Goal: Check status: Check status

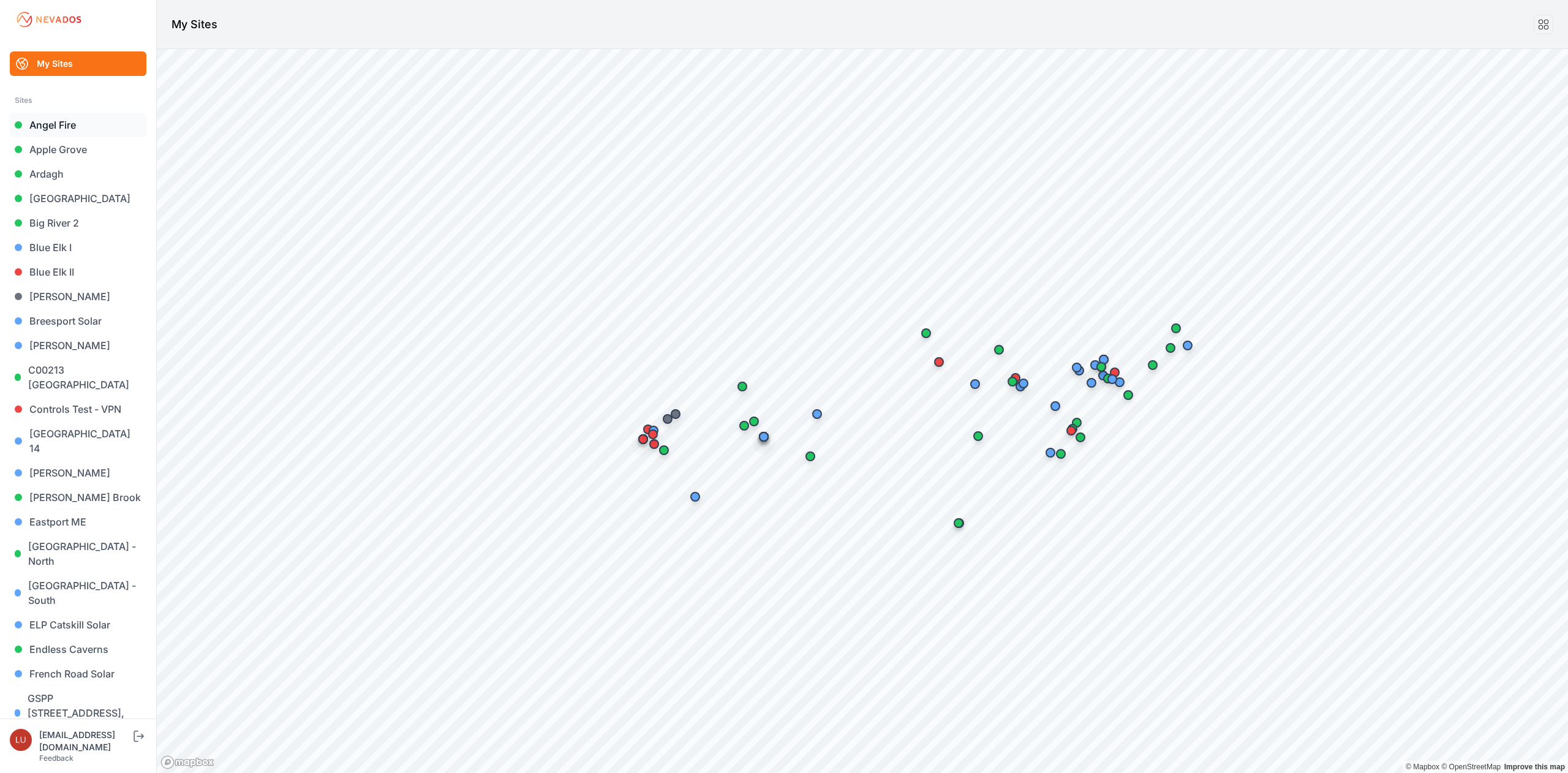
click at [65, 117] on link "Angel Fire" at bounding box center [77, 125] width 137 height 24
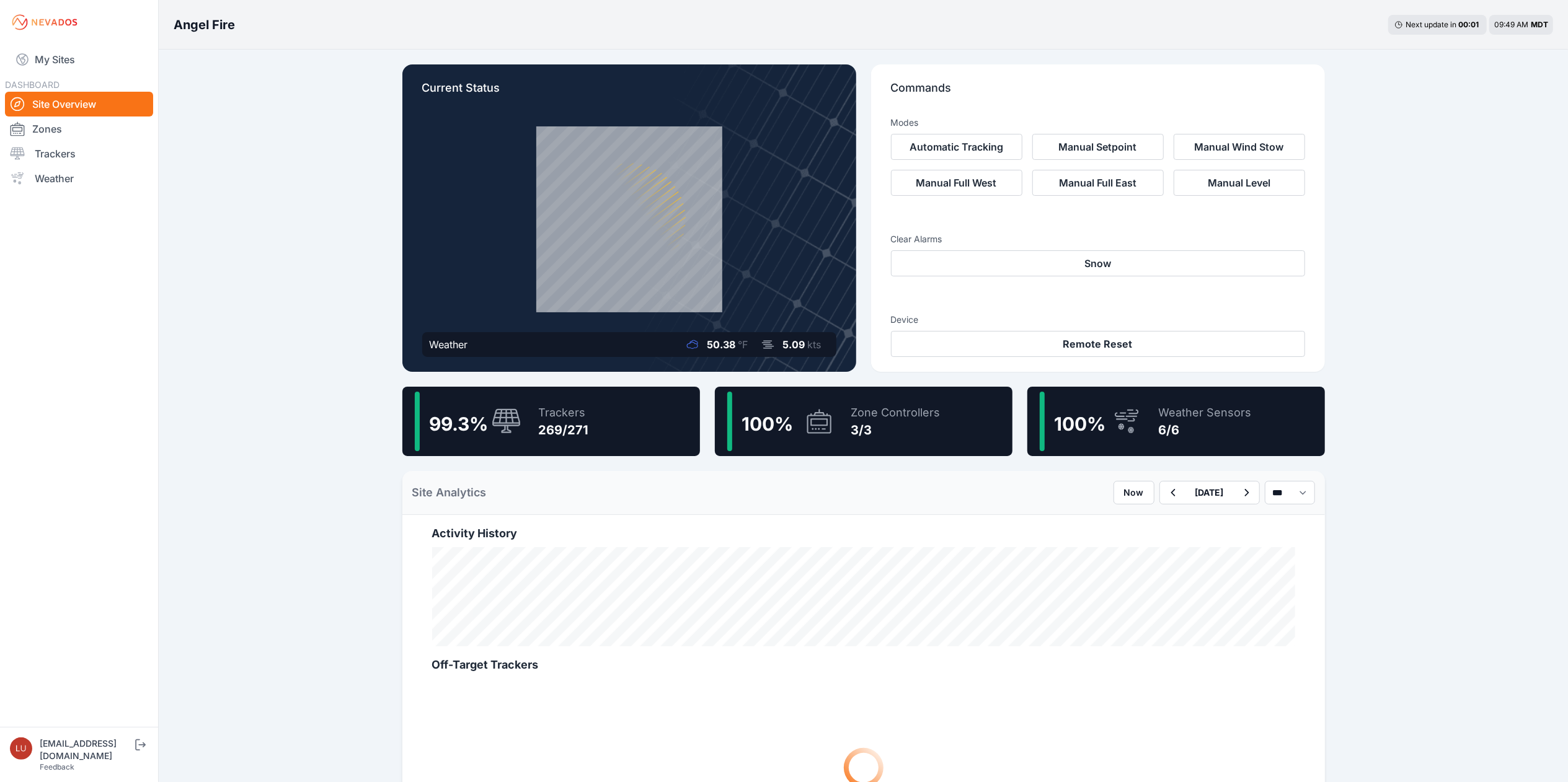
click at [542, 414] on div "Trackers" at bounding box center [563, 412] width 50 height 17
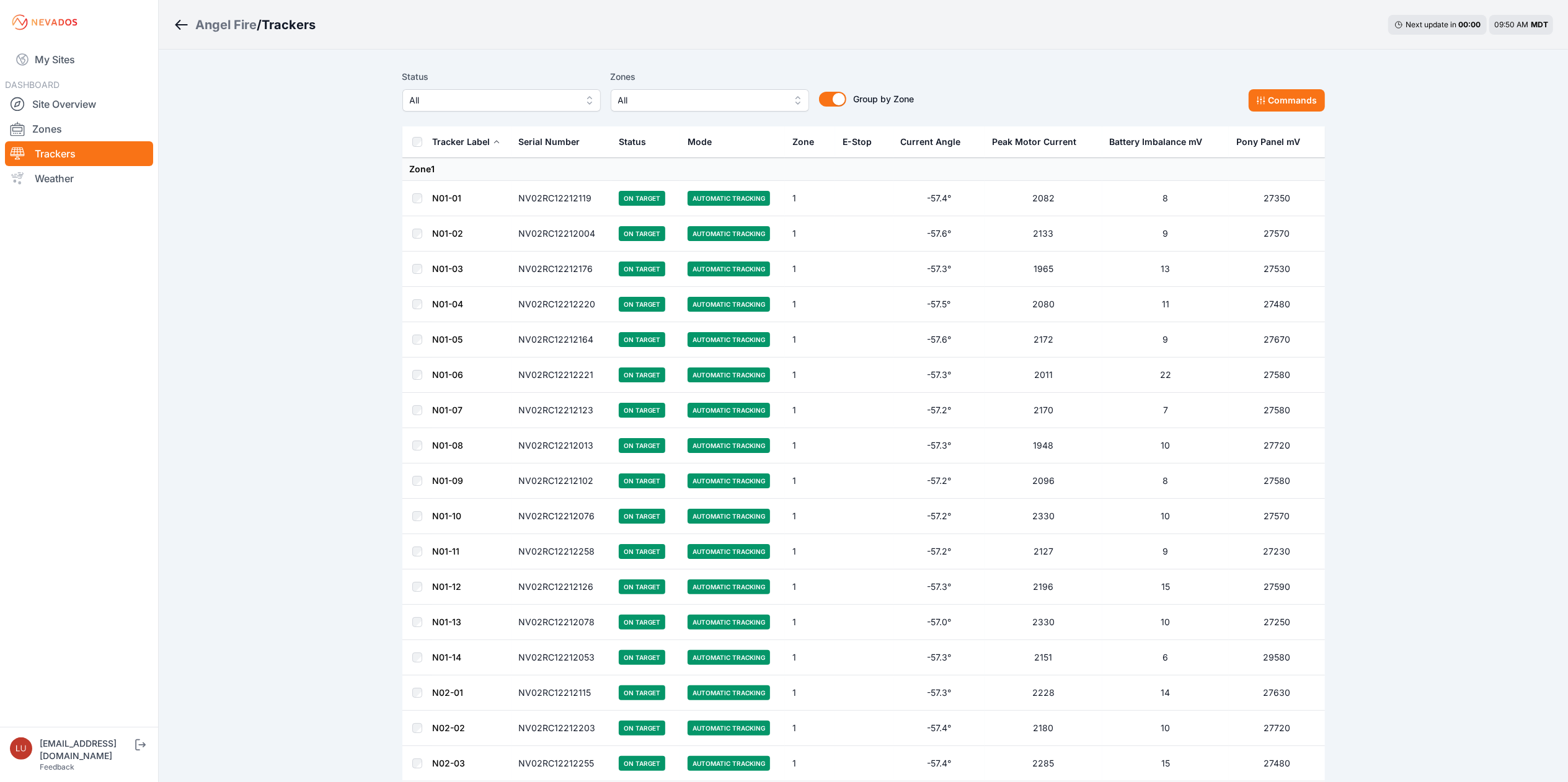
click at [502, 106] on span "All" at bounding box center [493, 100] width 166 height 15
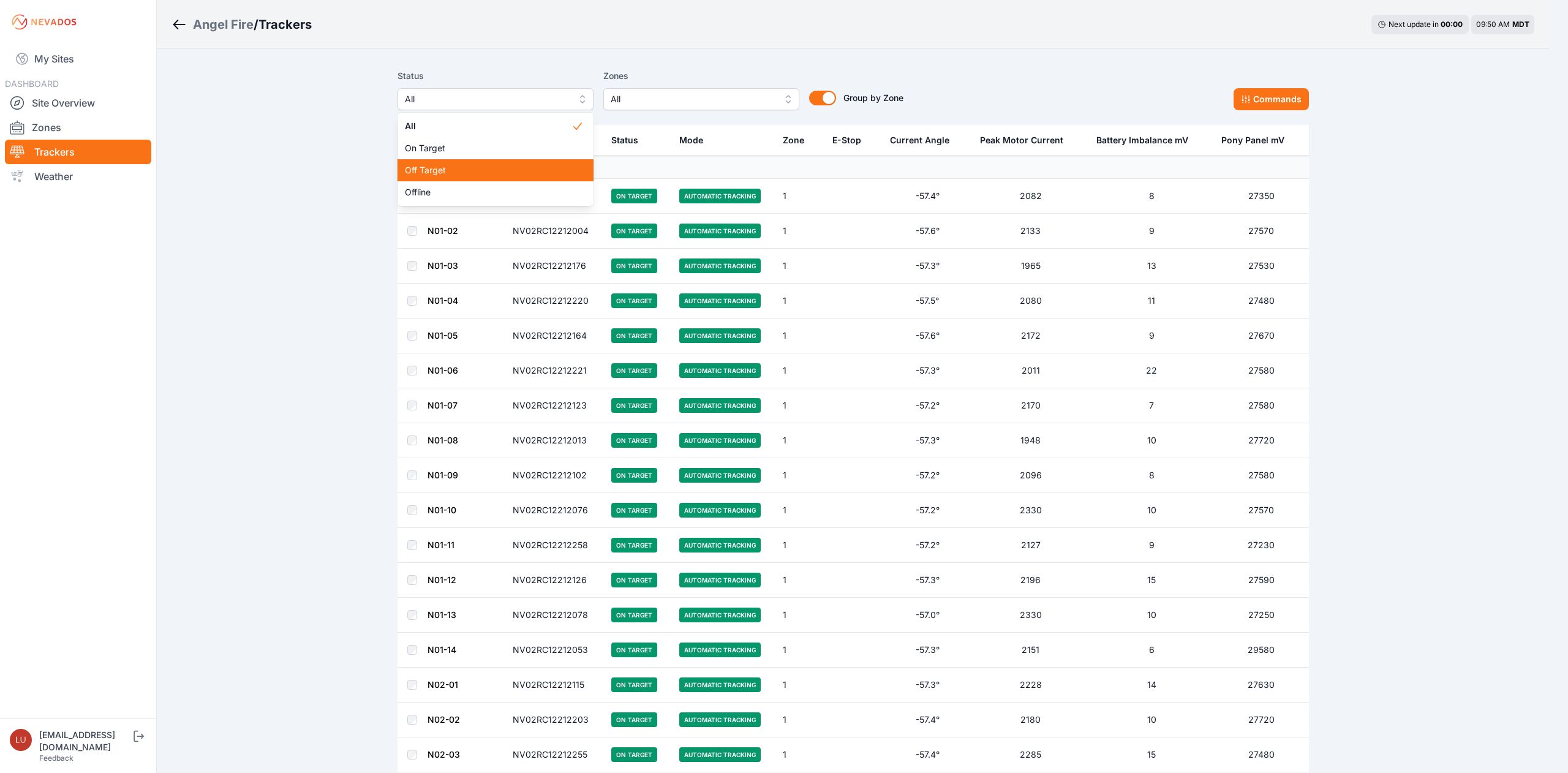
click at [484, 171] on span "Off Target" at bounding box center [488, 170] width 167 height 13
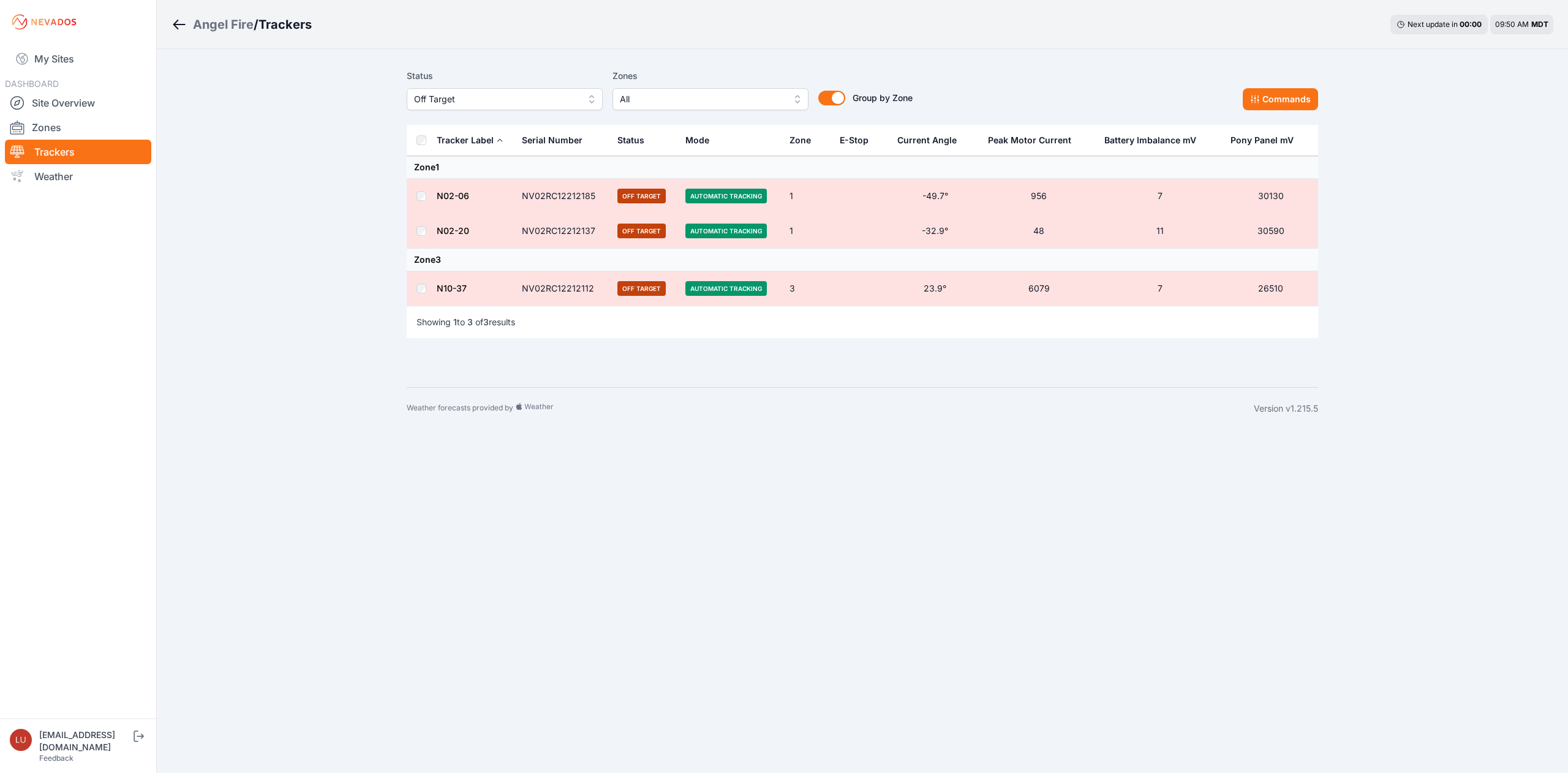
click at [218, 24] on div "Angel Fire" at bounding box center [223, 24] width 61 height 17
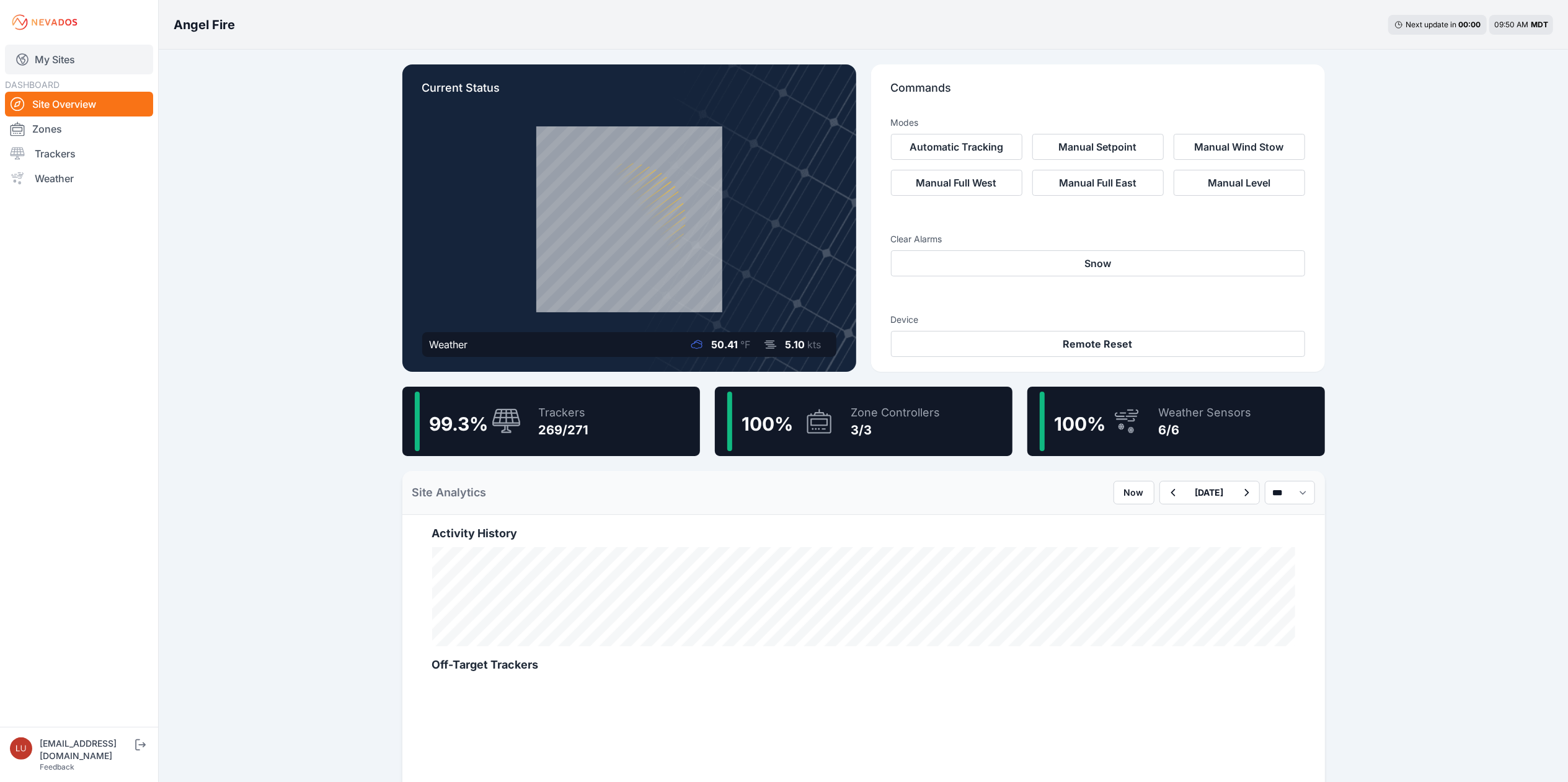
click at [63, 58] on link "My Sites" at bounding box center [79, 60] width 148 height 30
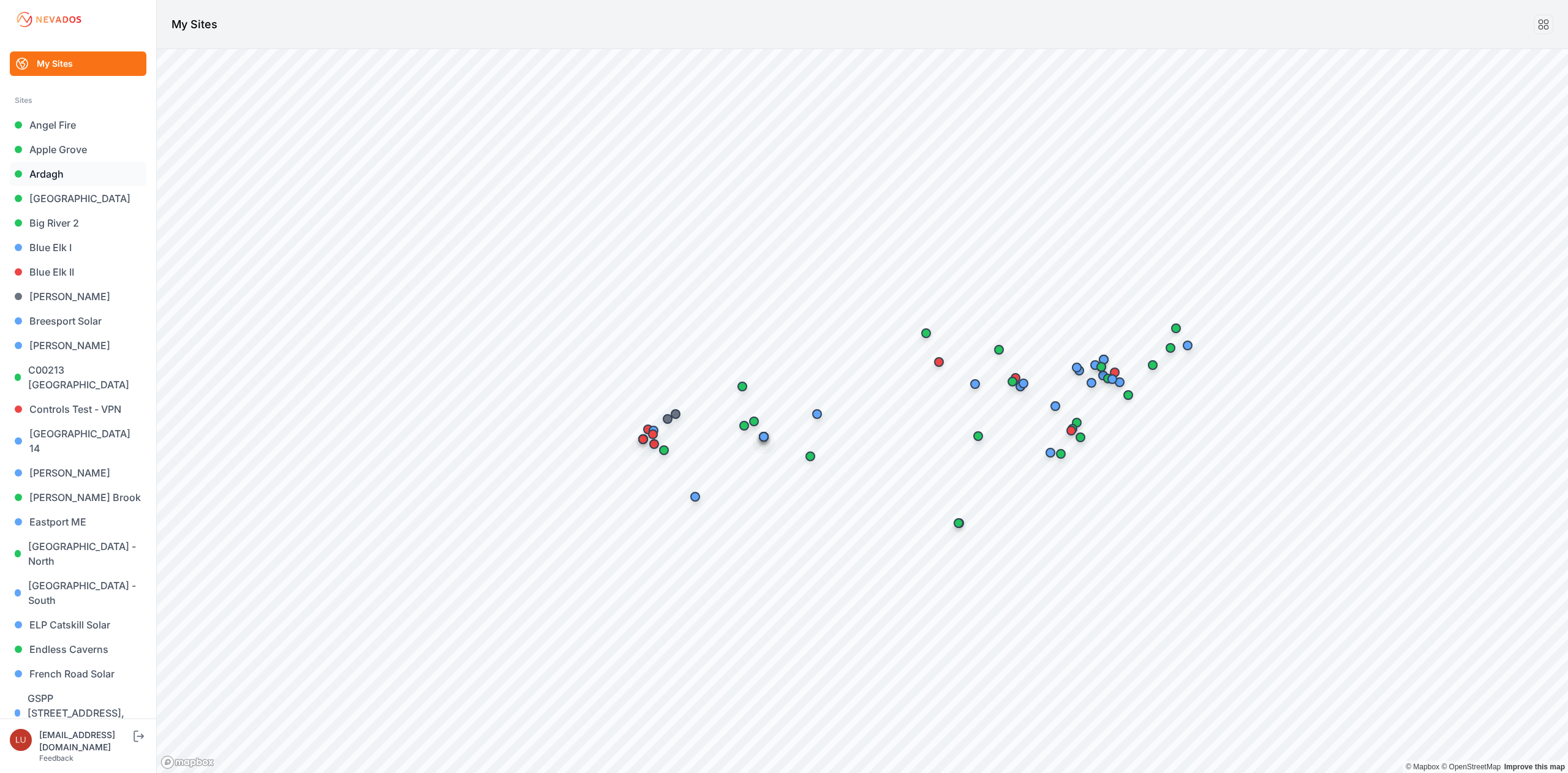
click at [52, 176] on link "Ardagh" at bounding box center [77, 174] width 137 height 24
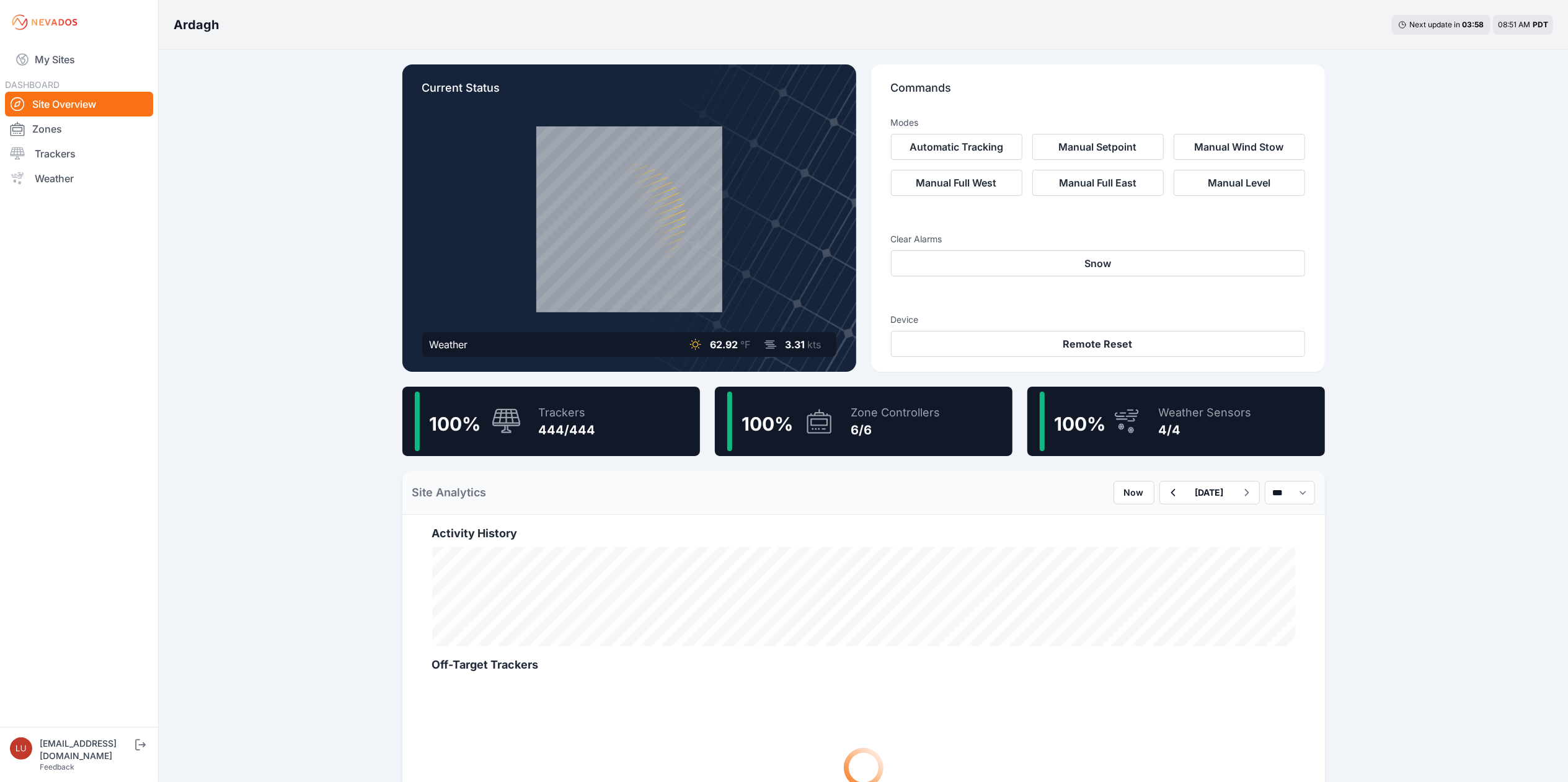
click at [542, 413] on div "Trackers" at bounding box center [567, 412] width 57 height 17
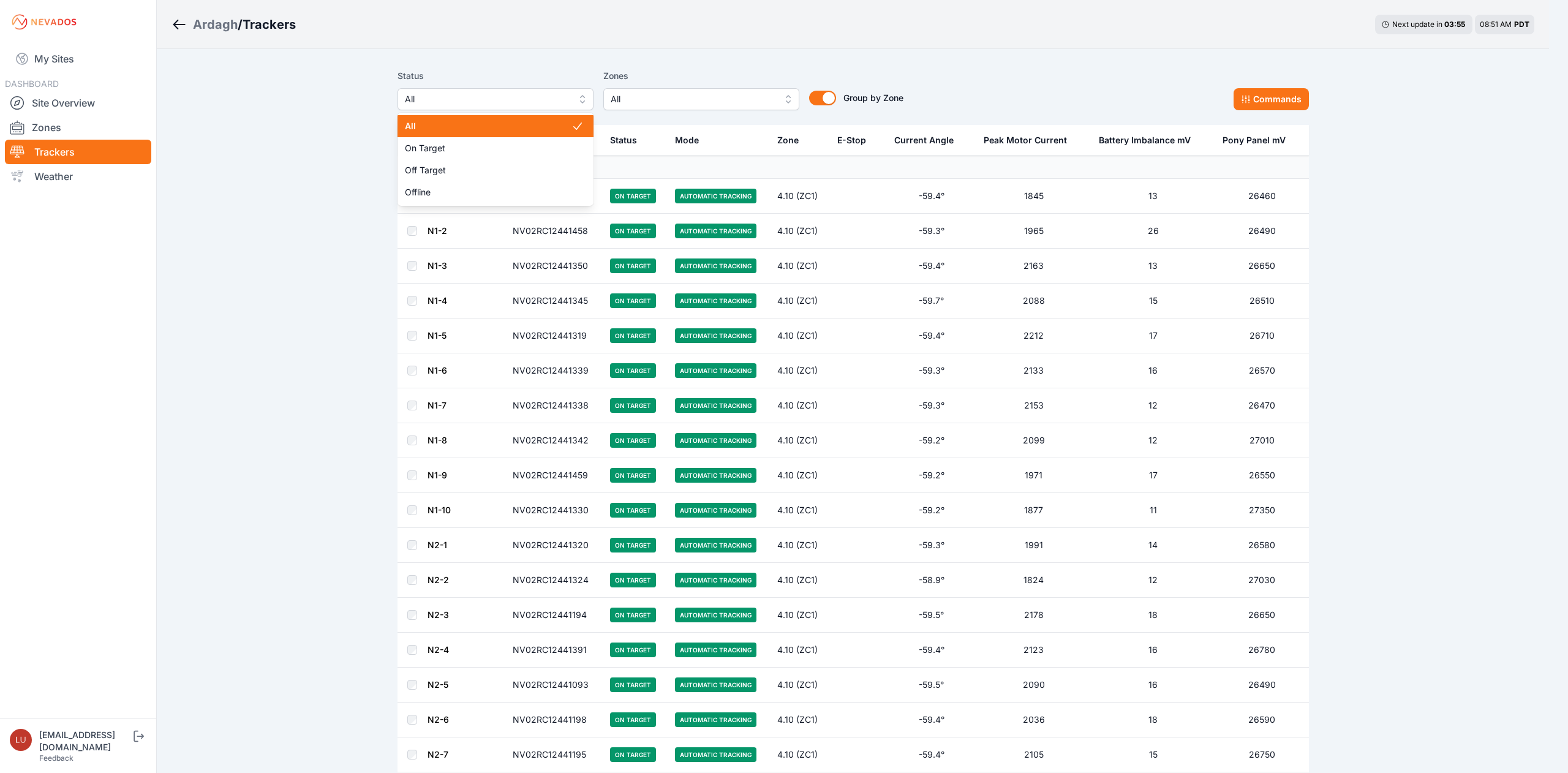
click at [551, 99] on span "All" at bounding box center [487, 99] width 164 height 15
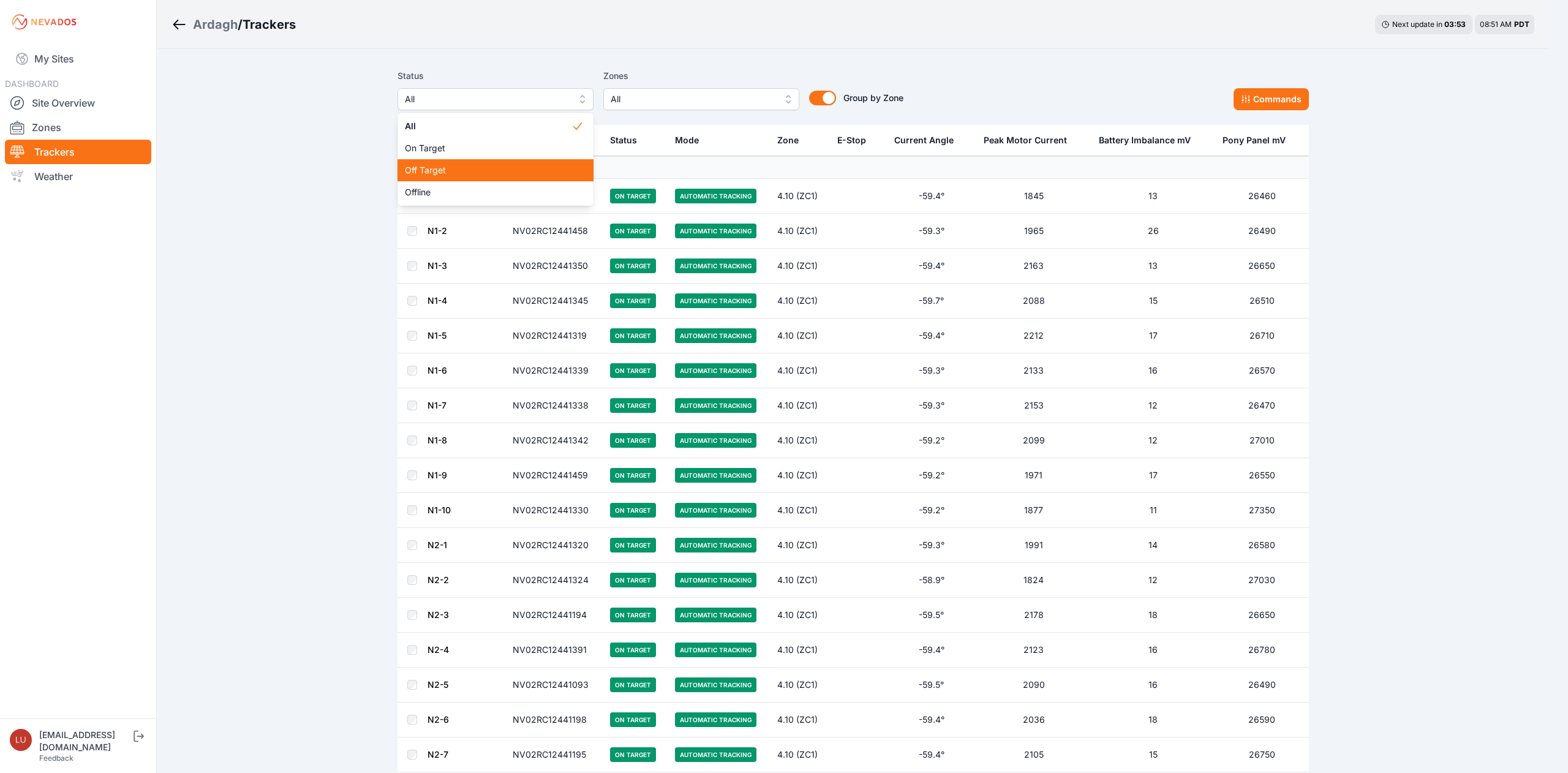
click at [508, 180] on div "Off Target" at bounding box center [496, 171] width 196 height 22
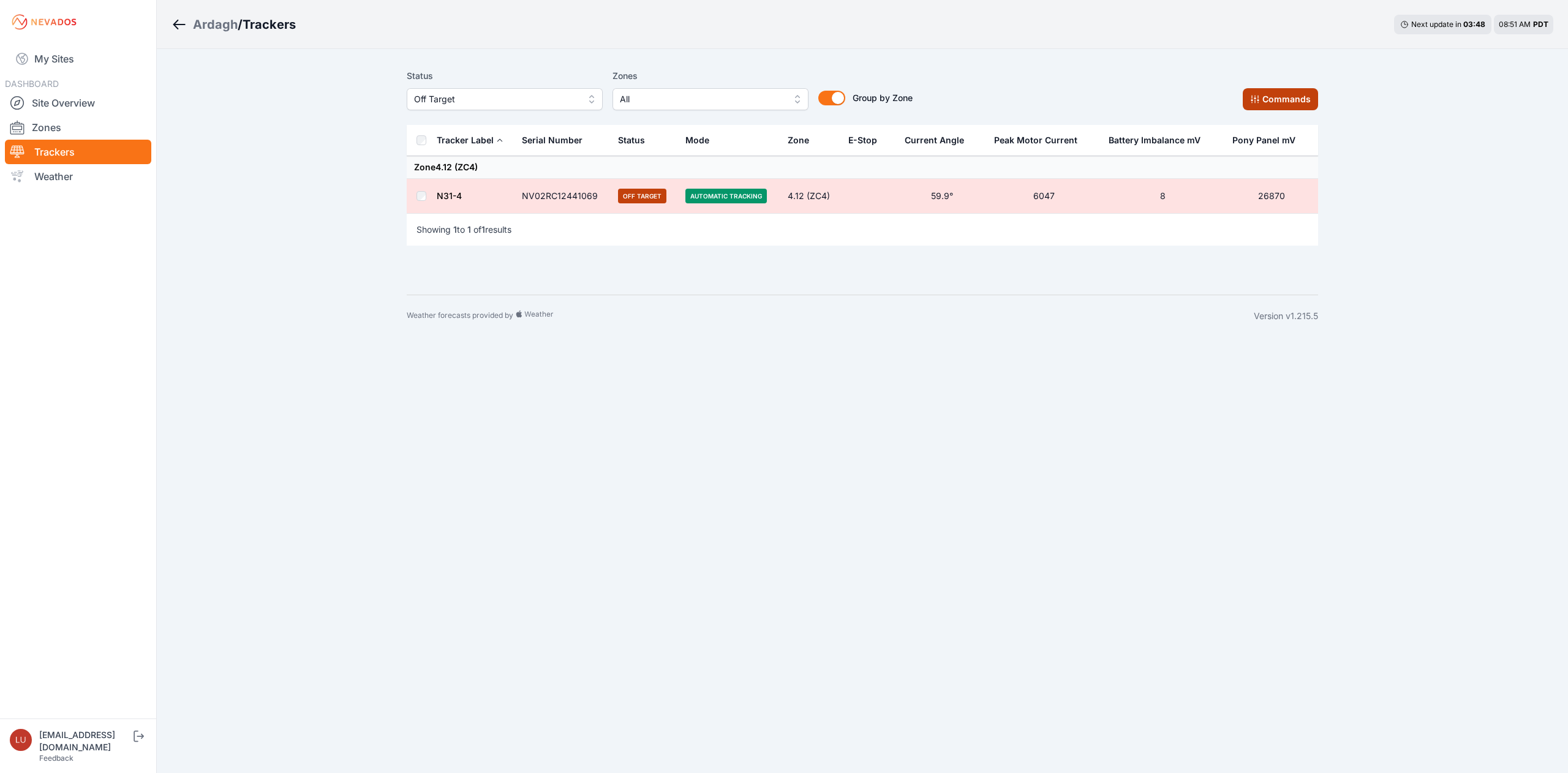
click at [1258, 106] on button "Commands" at bounding box center [1280, 100] width 75 height 22
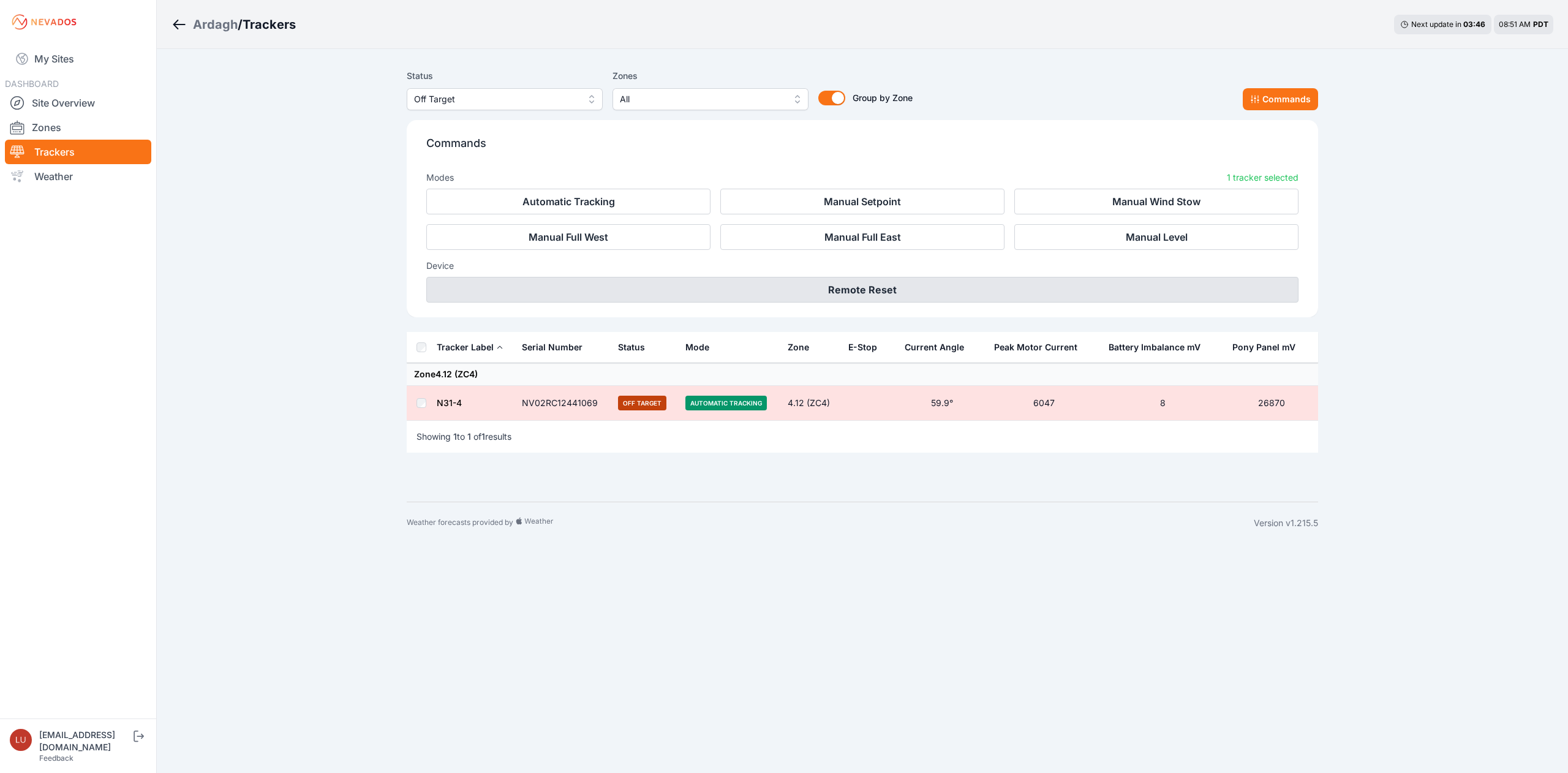
click at [928, 288] on button "Remote Reset" at bounding box center [863, 289] width 872 height 26
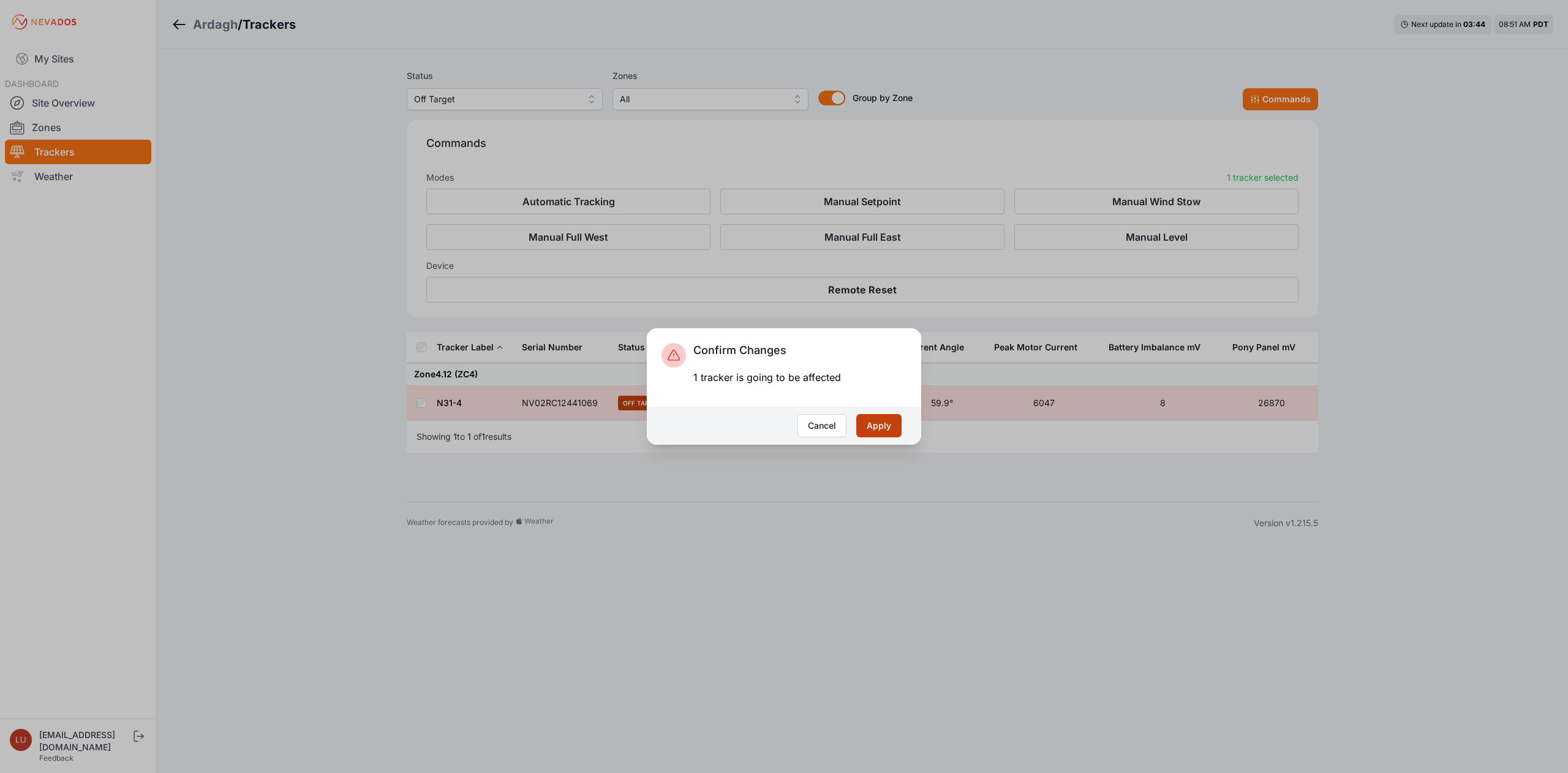
click at [890, 424] on button "Apply" at bounding box center [878, 426] width 45 height 24
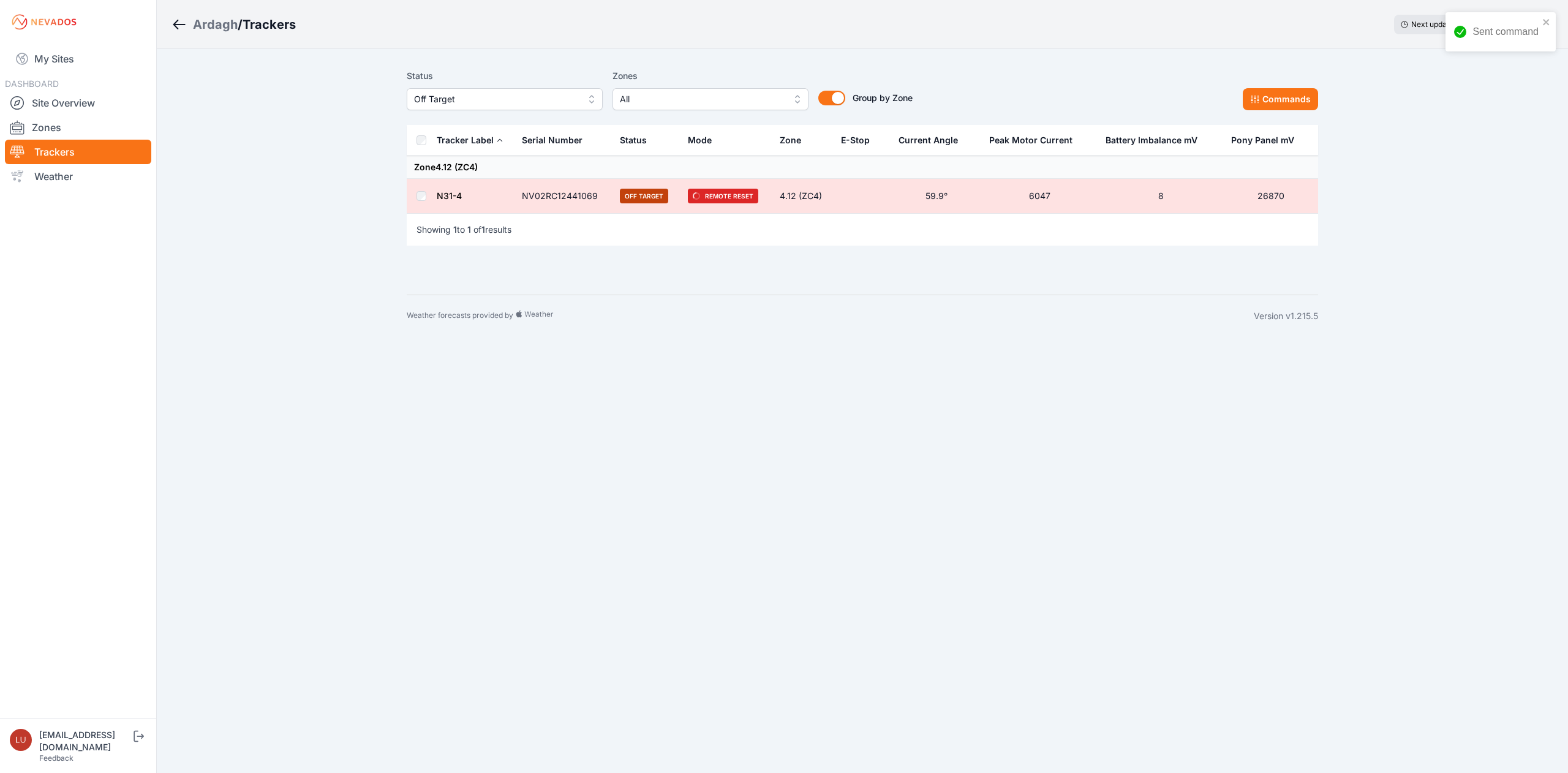
click at [282, 330] on div "Ardagh / Trackers Next update in 03 : 39 08:51 AM PDT Status Off Target Zones A…" at bounding box center [784, 168] width 1568 height 337
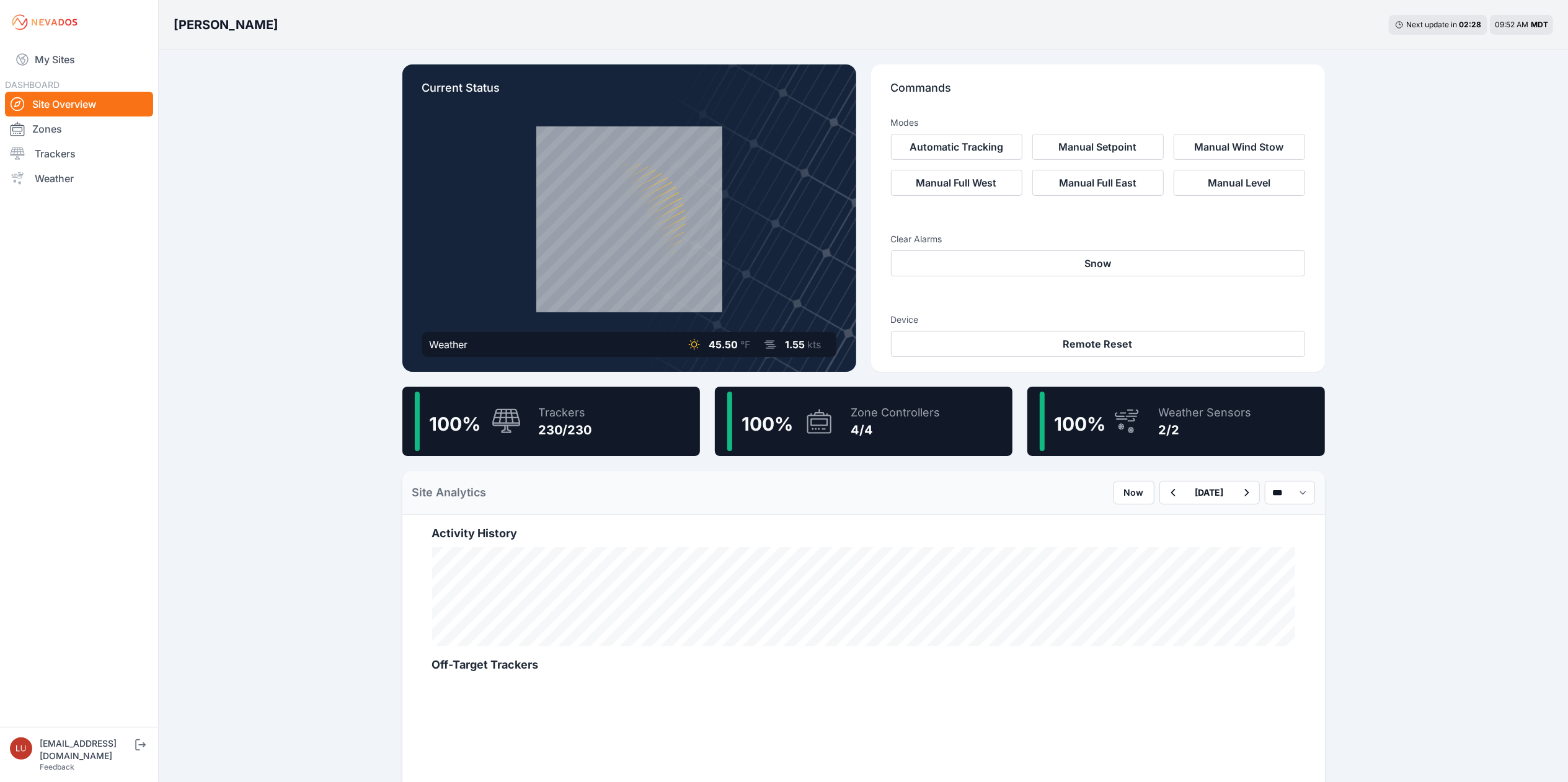
click at [610, 414] on div "100 % Trackers 230/230" at bounding box center [551, 421] width 297 height 69
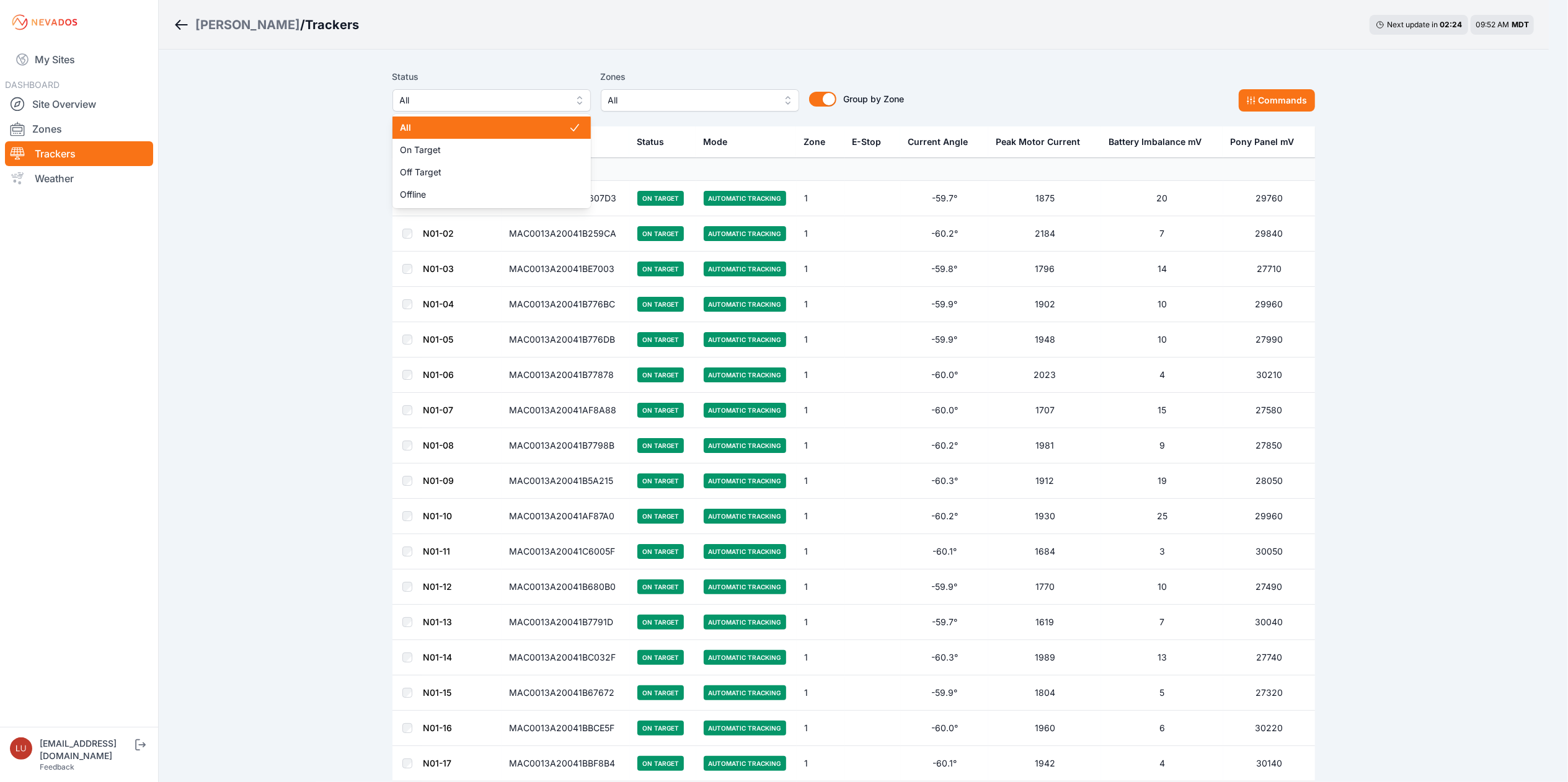
click at [545, 104] on span "All" at bounding box center [483, 100] width 166 height 15
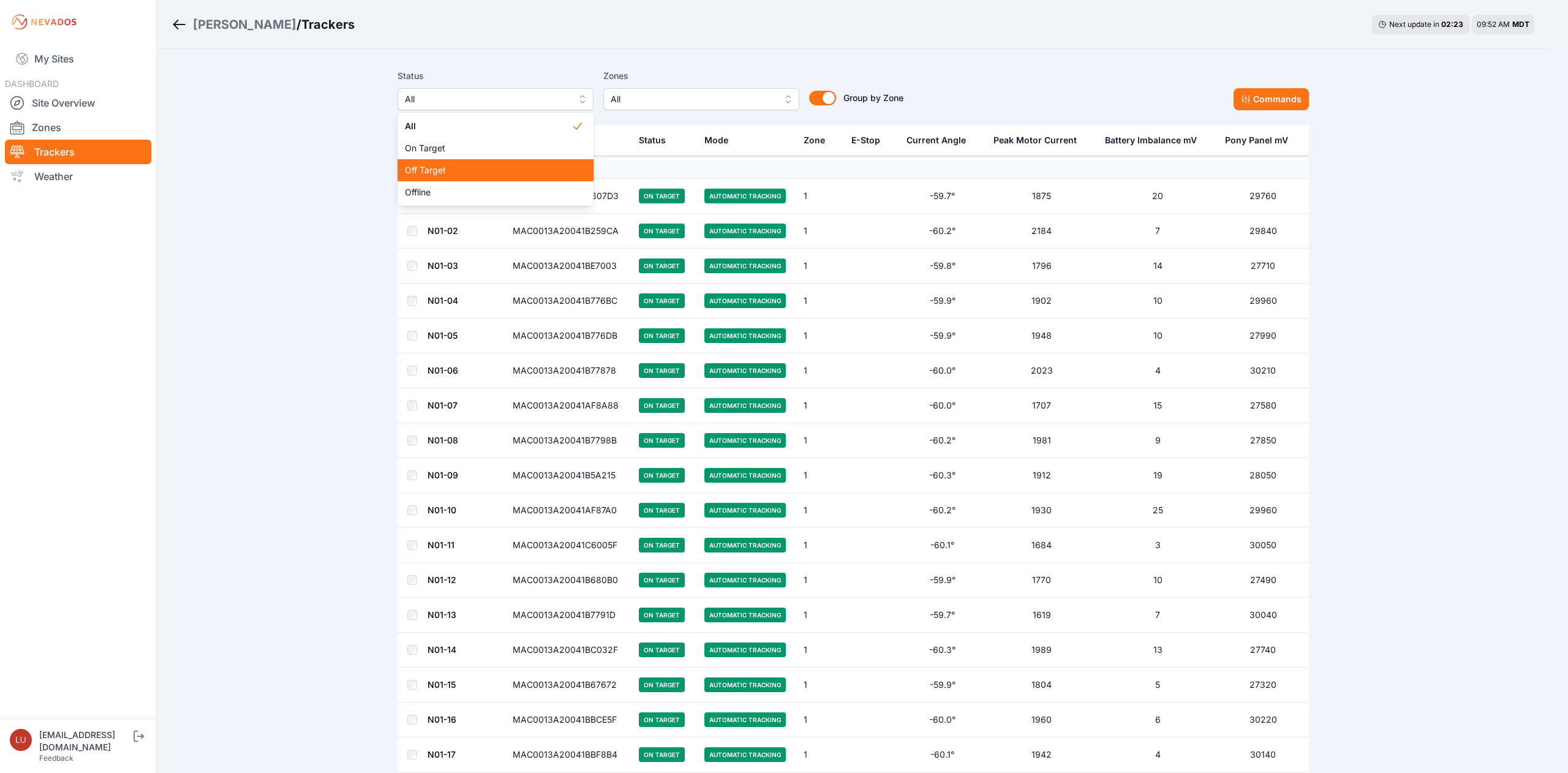
click at [531, 171] on span "Off Target" at bounding box center [488, 170] width 167 height 13
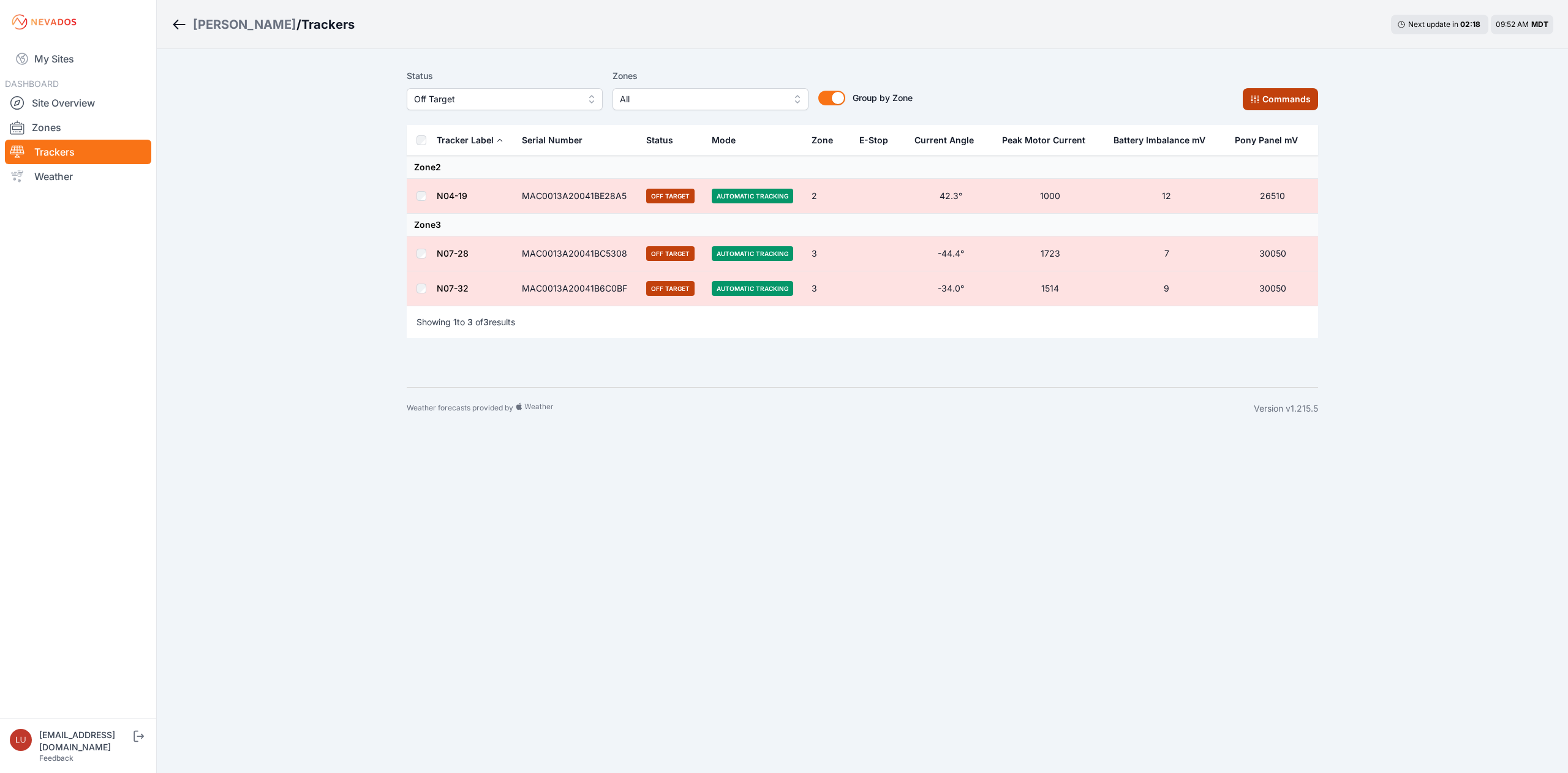
click at [1299, 95] on button "Commands" at bounding box center [1280, 100] width 75 height 22
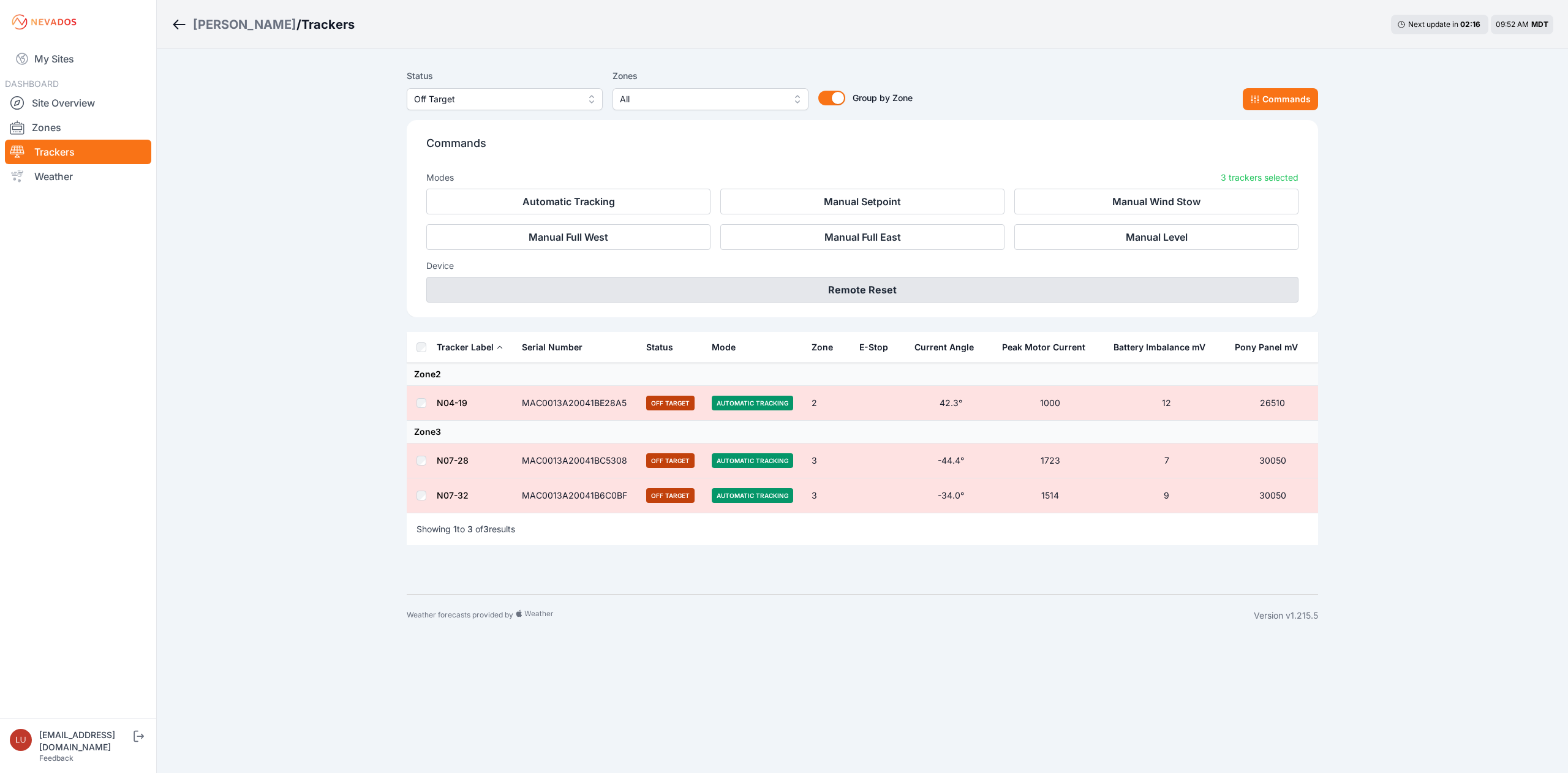
click at [944, 284] on button "Remote Reset" at bounding box center [863, 289] width 872 height 26
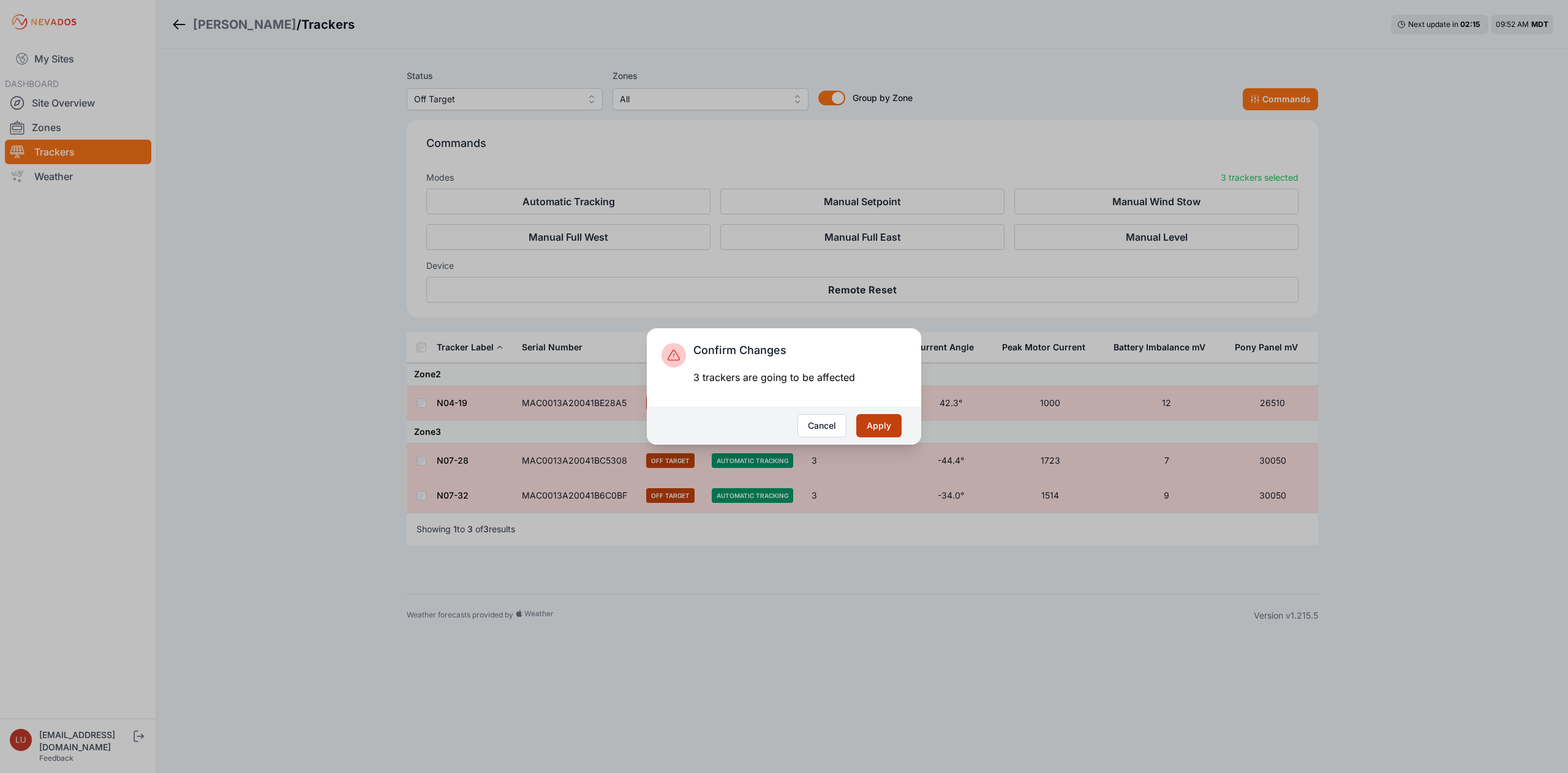
click at [860, 425] on button "Apply" at bounding box center [878, 426] width 45 height 24
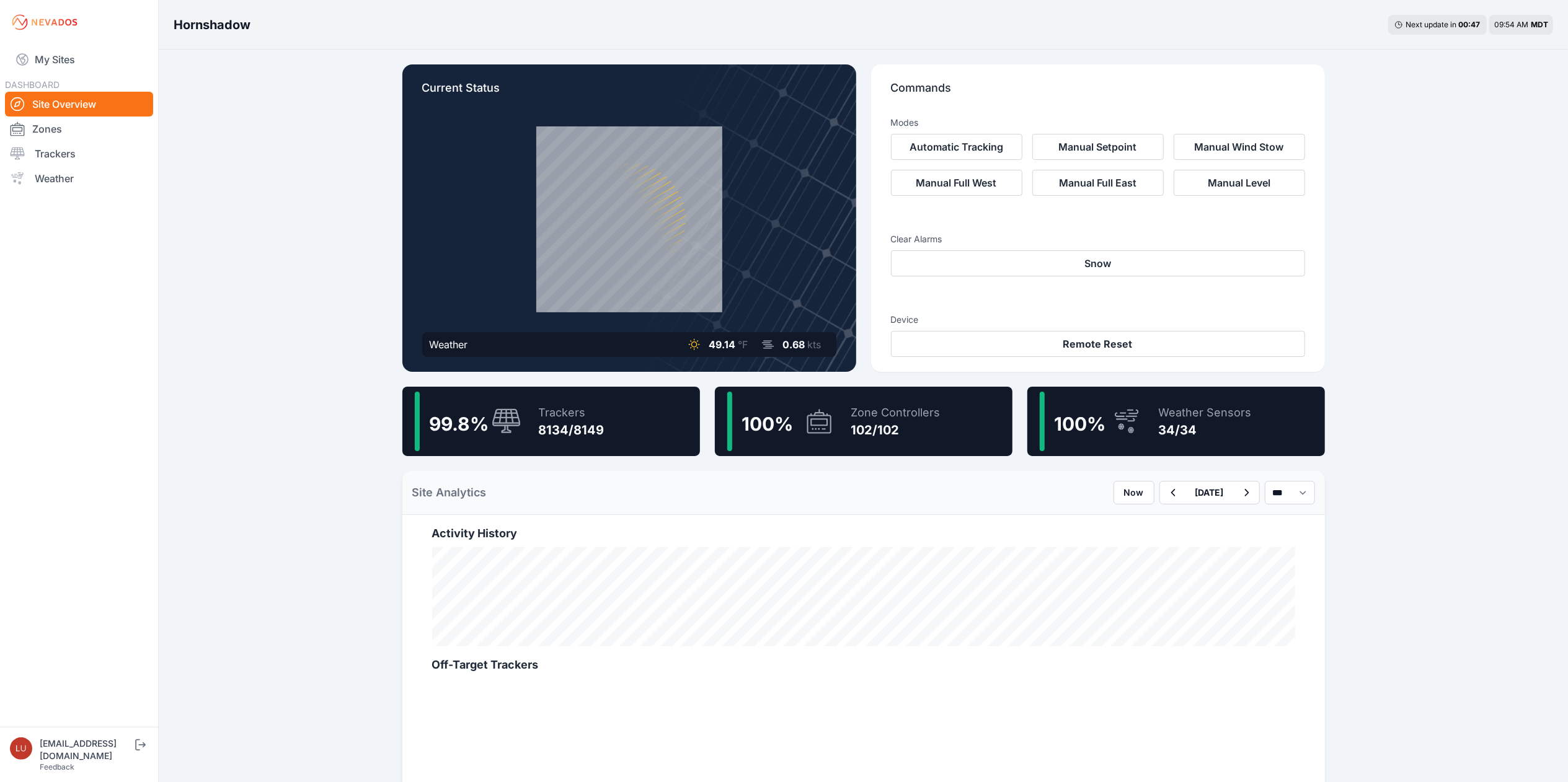
click at [564, 414] on div "Trackers" at bounding box center [571, 412] width 66 height 17
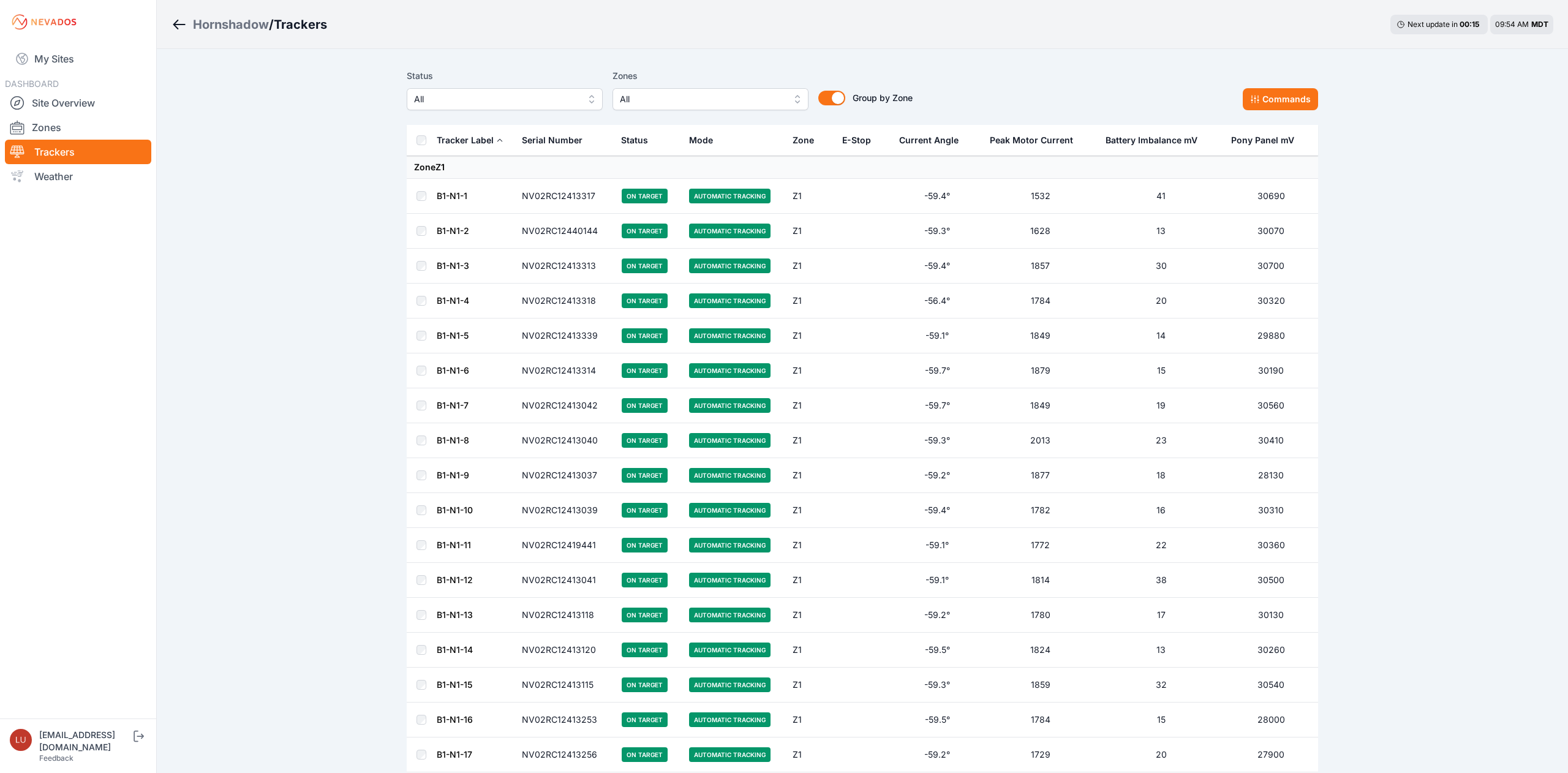
click at [497, 100] on span "All" at bounding box center [496, 99] width 164 height 15
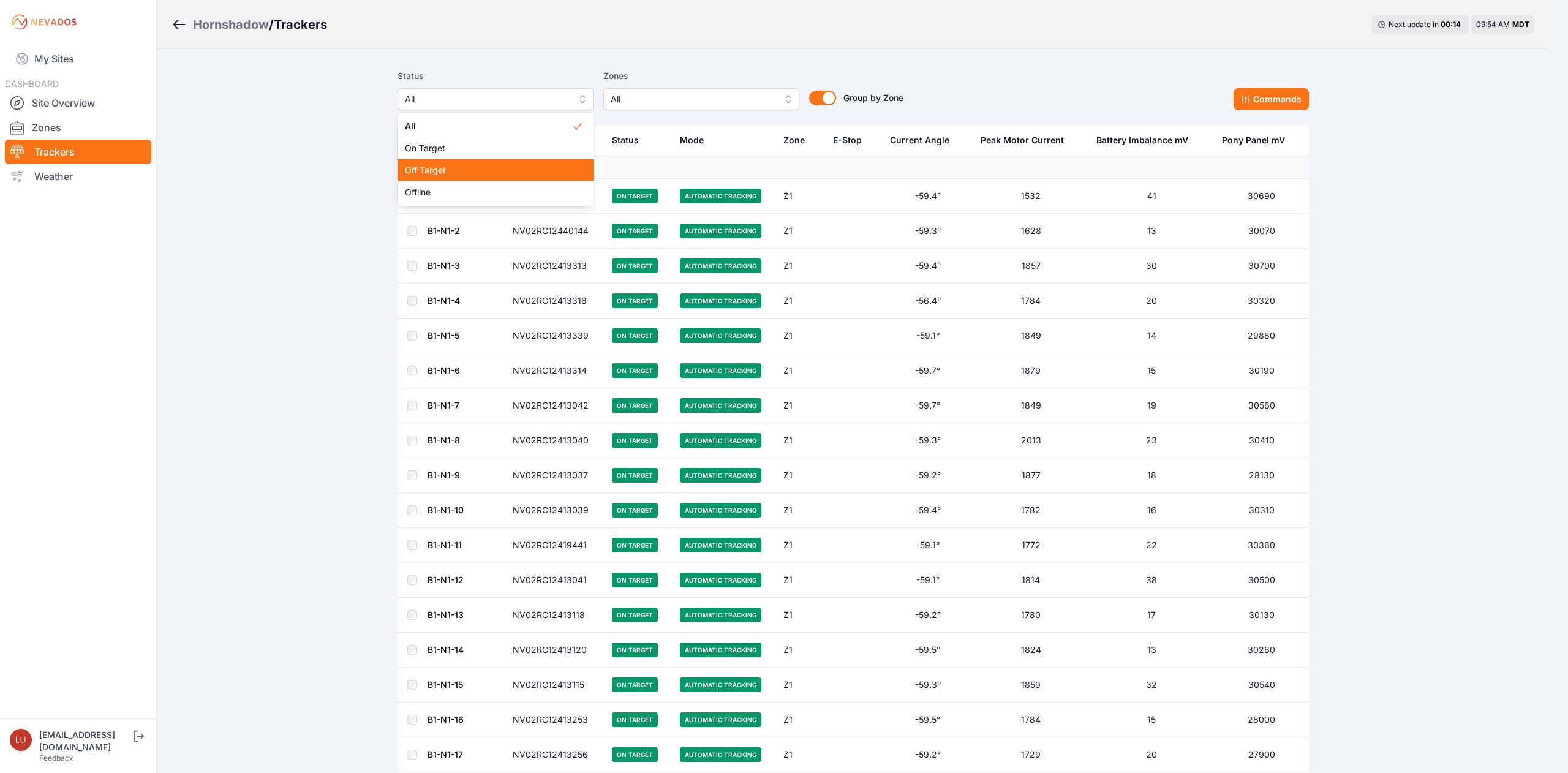
click at [492, 166] on span "Off Target" at bounding box center [488, 170] width 167 height 13
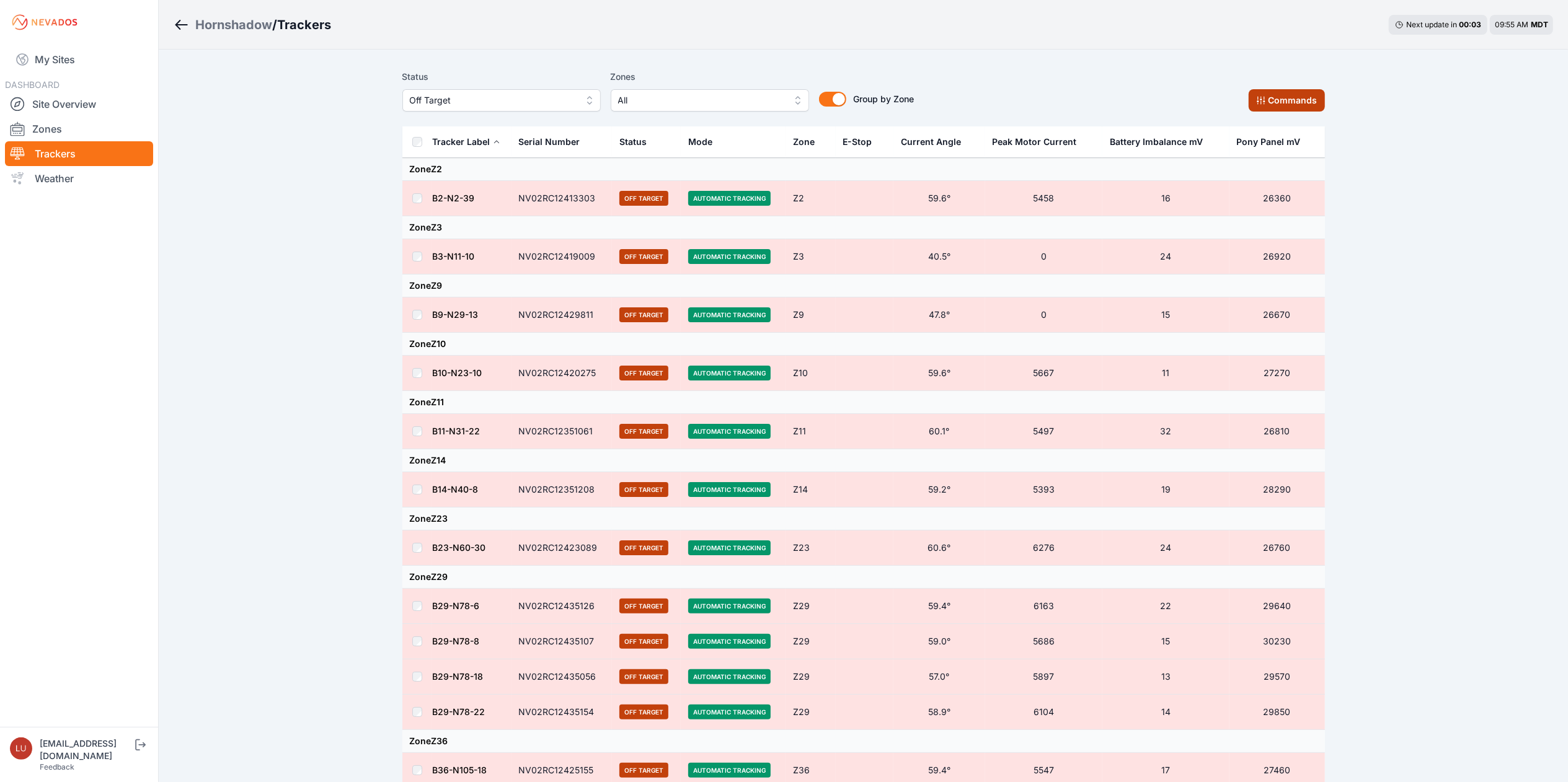
click at [1292, 98] on button "Commands" at bounding box center [1287, 101] width 76 height 22
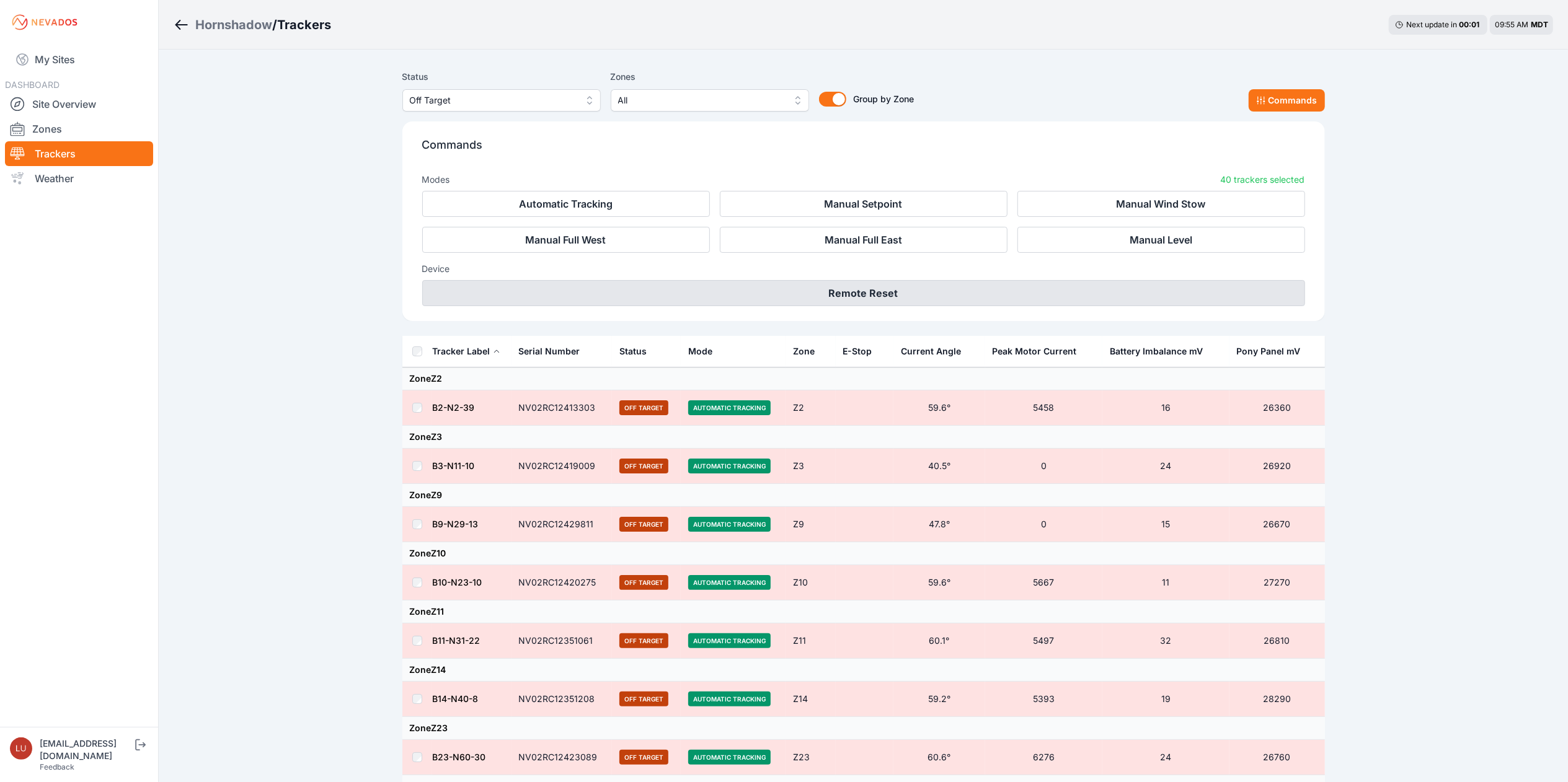
click at [1010, 300] on button "Remote Reset" at bounding box center [864, 293] width 883 height 26
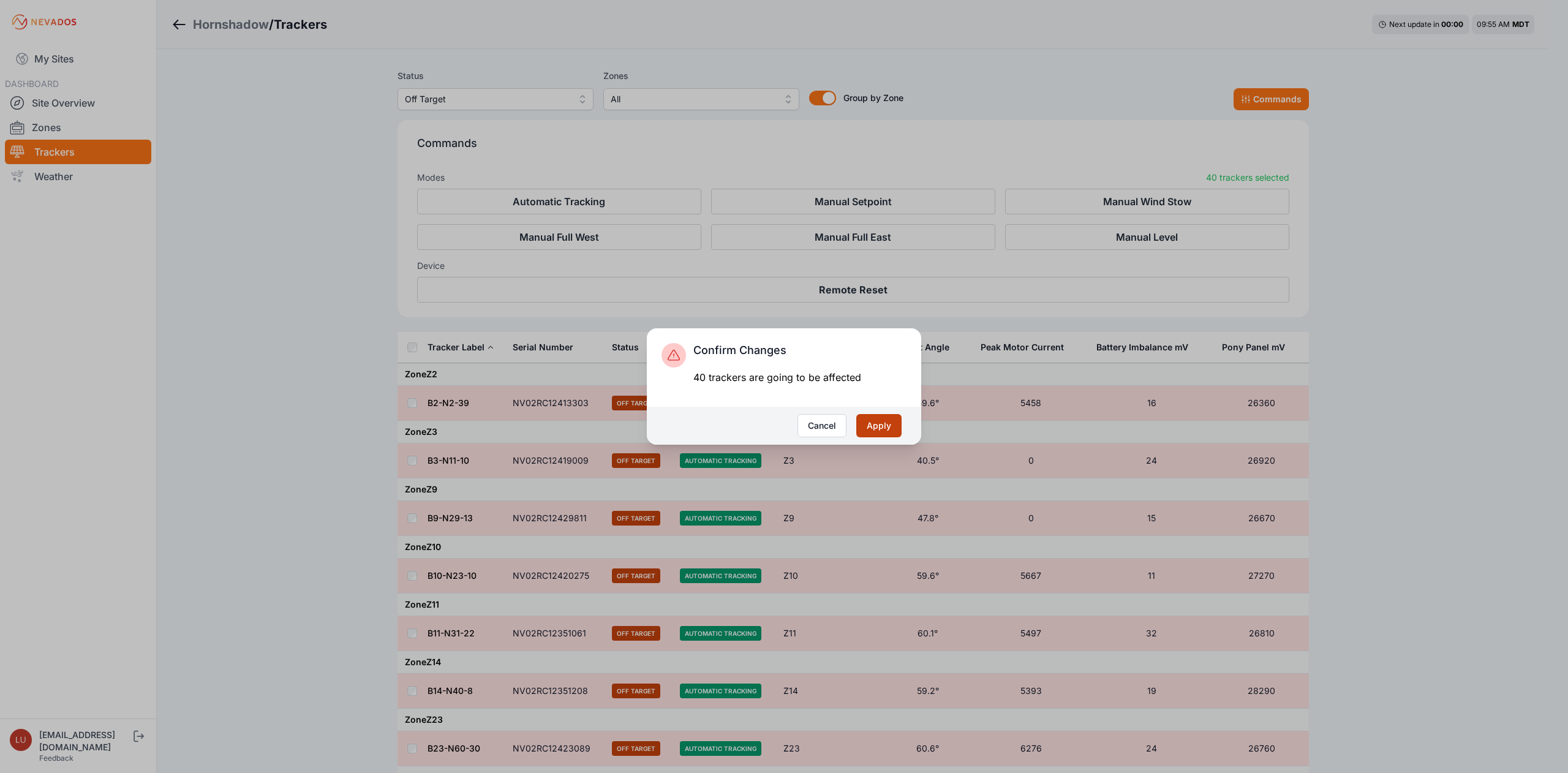
click at [883, 425] on button "Apply" at bounding box center [878, 426] width 45 height 24
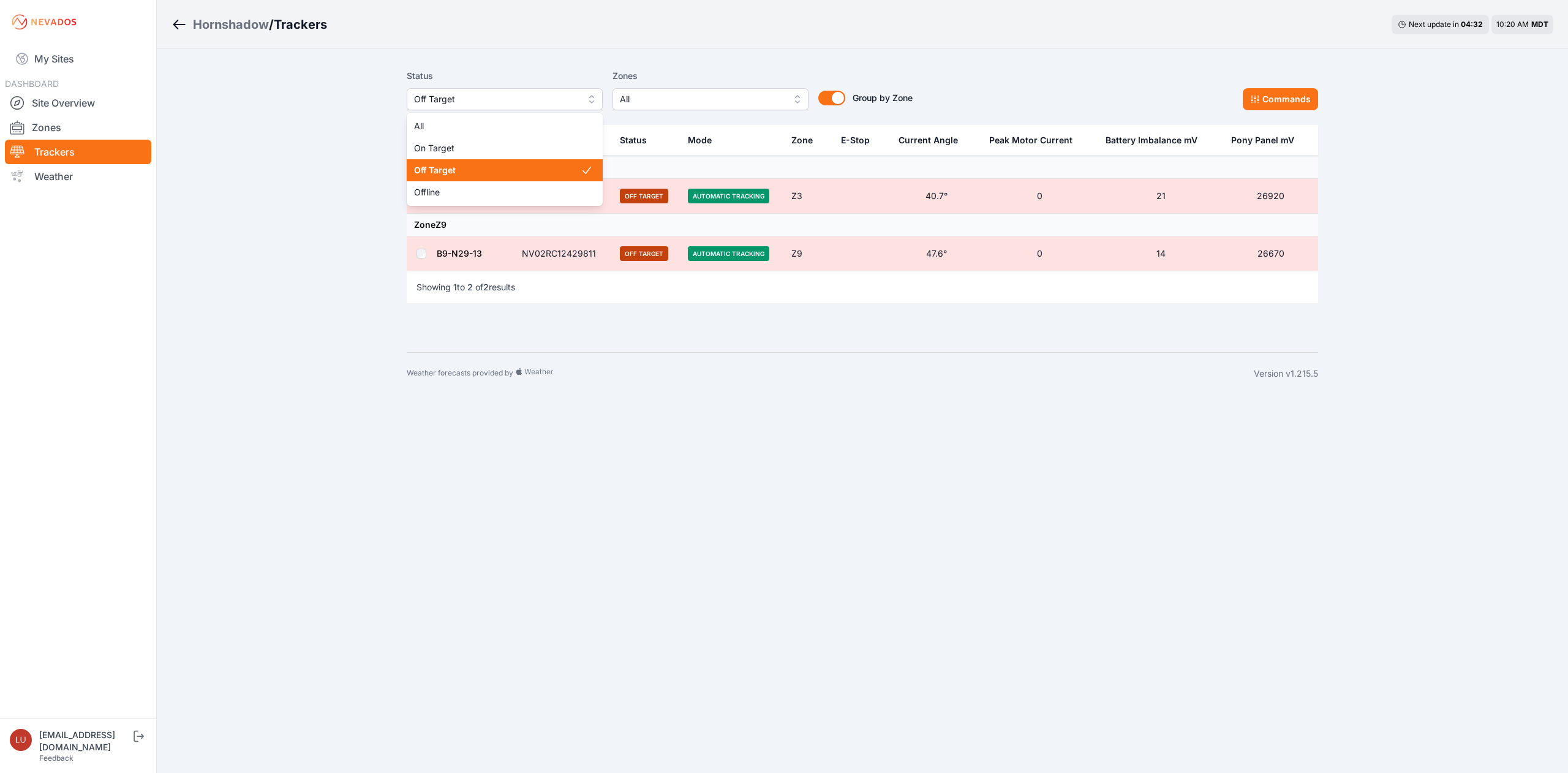
click at [429, 98] on span "Off Target" at bounding box center [496, 99] width 164 height 15
click at [439, 190] on span "Offline" at bounding box center [497, 192] width 167 height 13
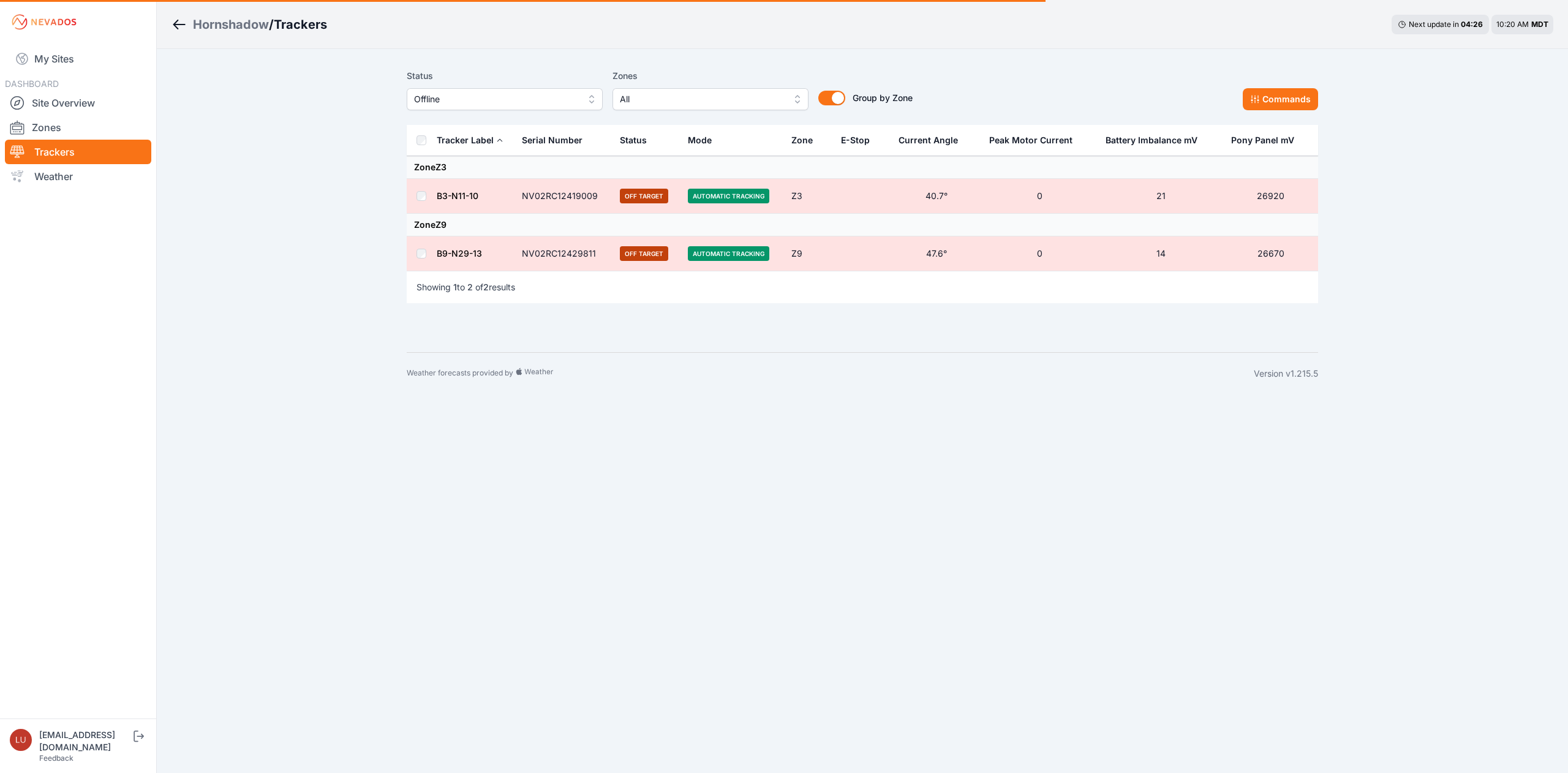
click at [248, 20] on div "Hornshadow" at bounding box center [230, 24] width 76 height 17
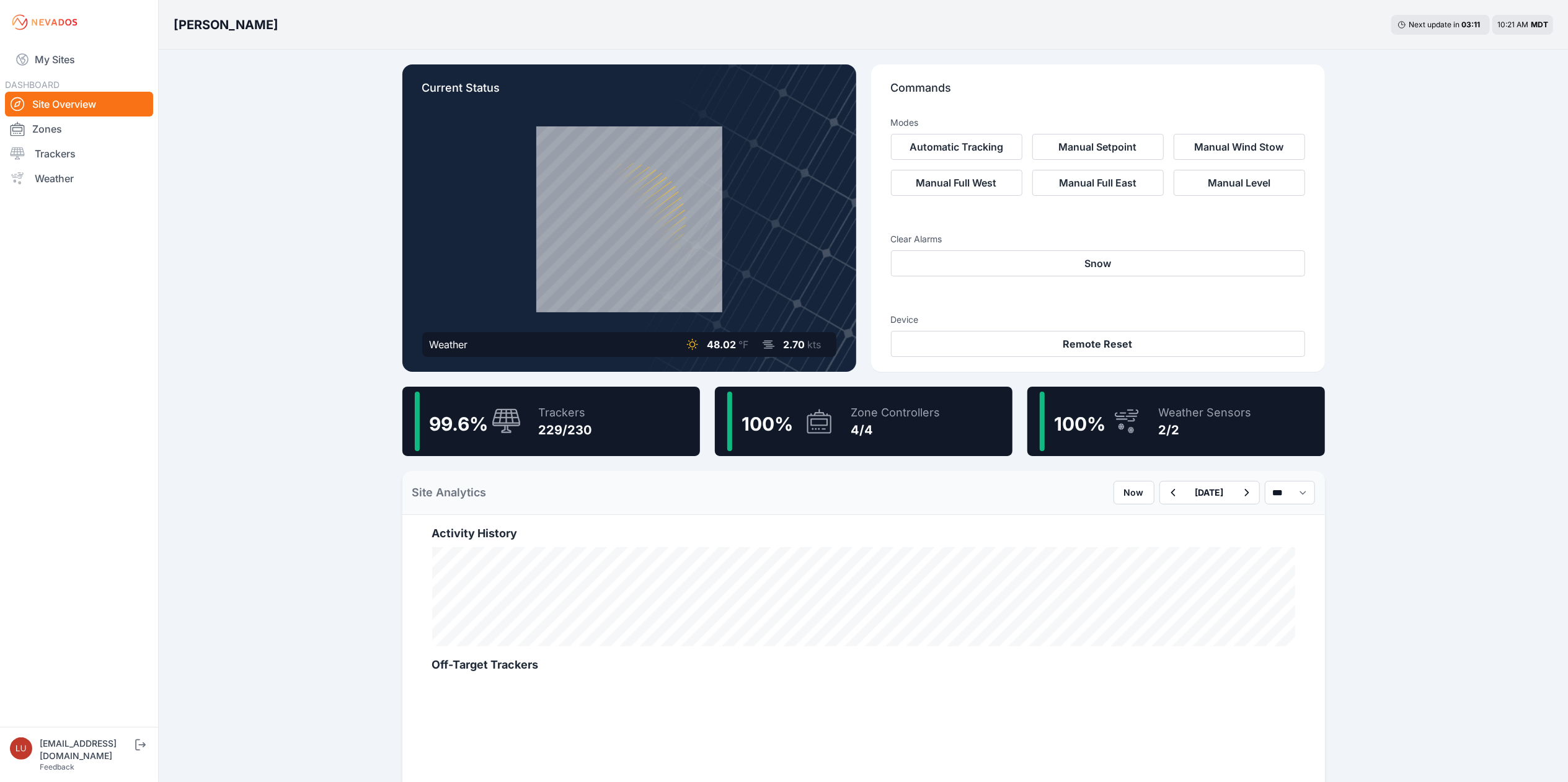
click at [619, 443] on div "99.6 % Trackers 229/230" at bounding box center [551, 421] width 297 height 69
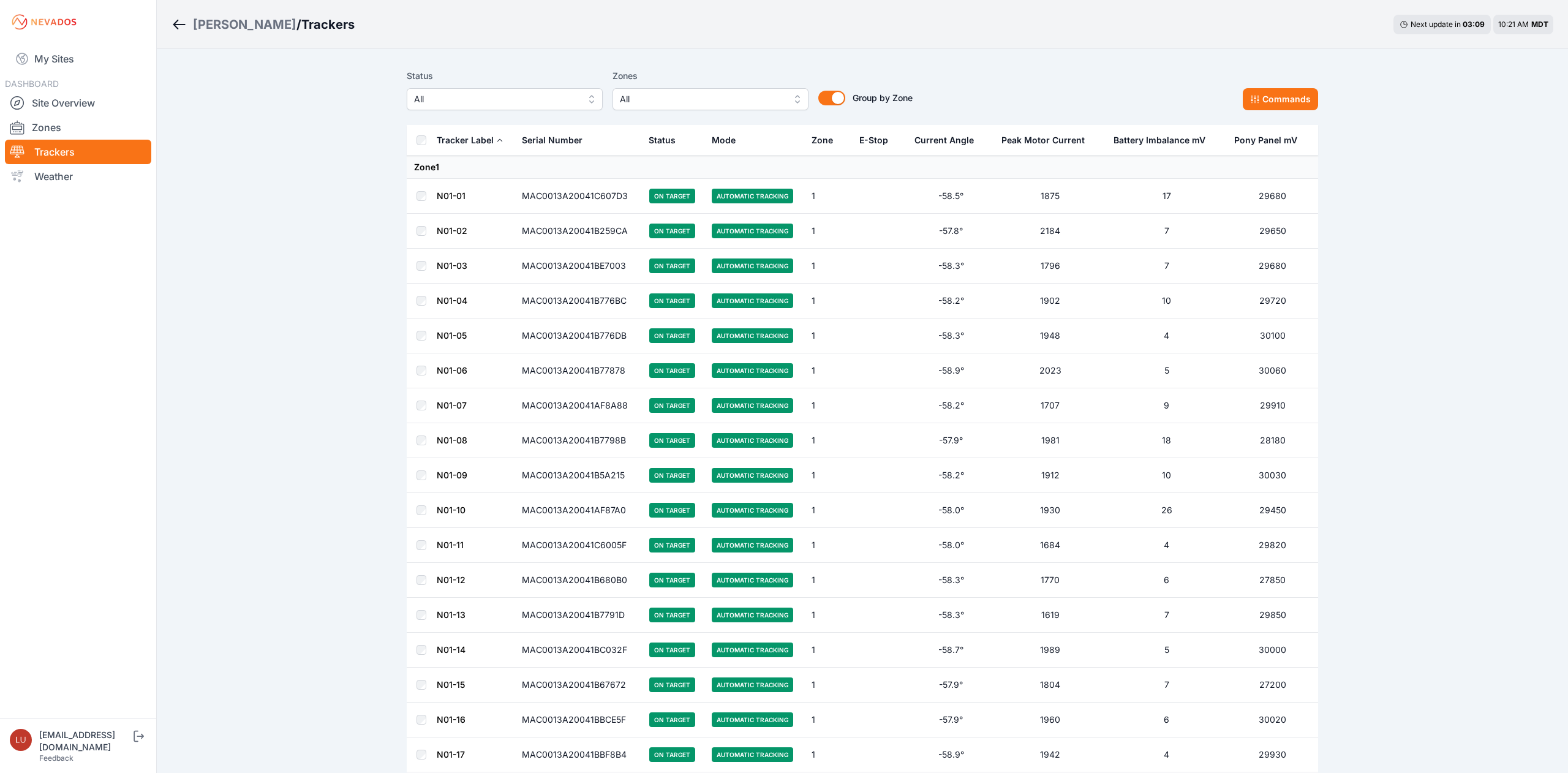
click at [520, 95] on span "All" at bounding box center [496, 99] width 164 height 15
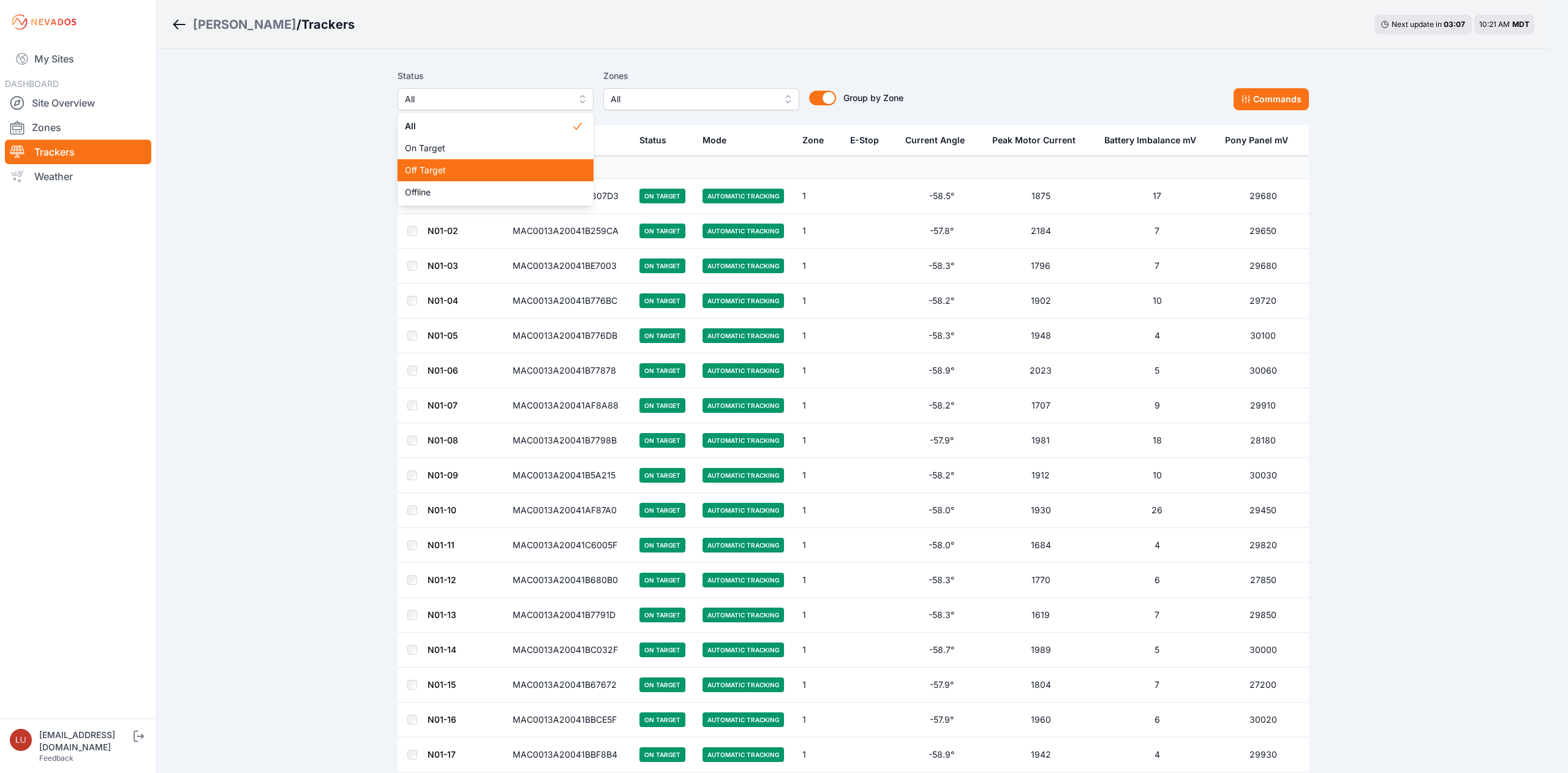
click at [495, 175] on span "Off Target" at bounding box center [488, 170] width 167 height 13
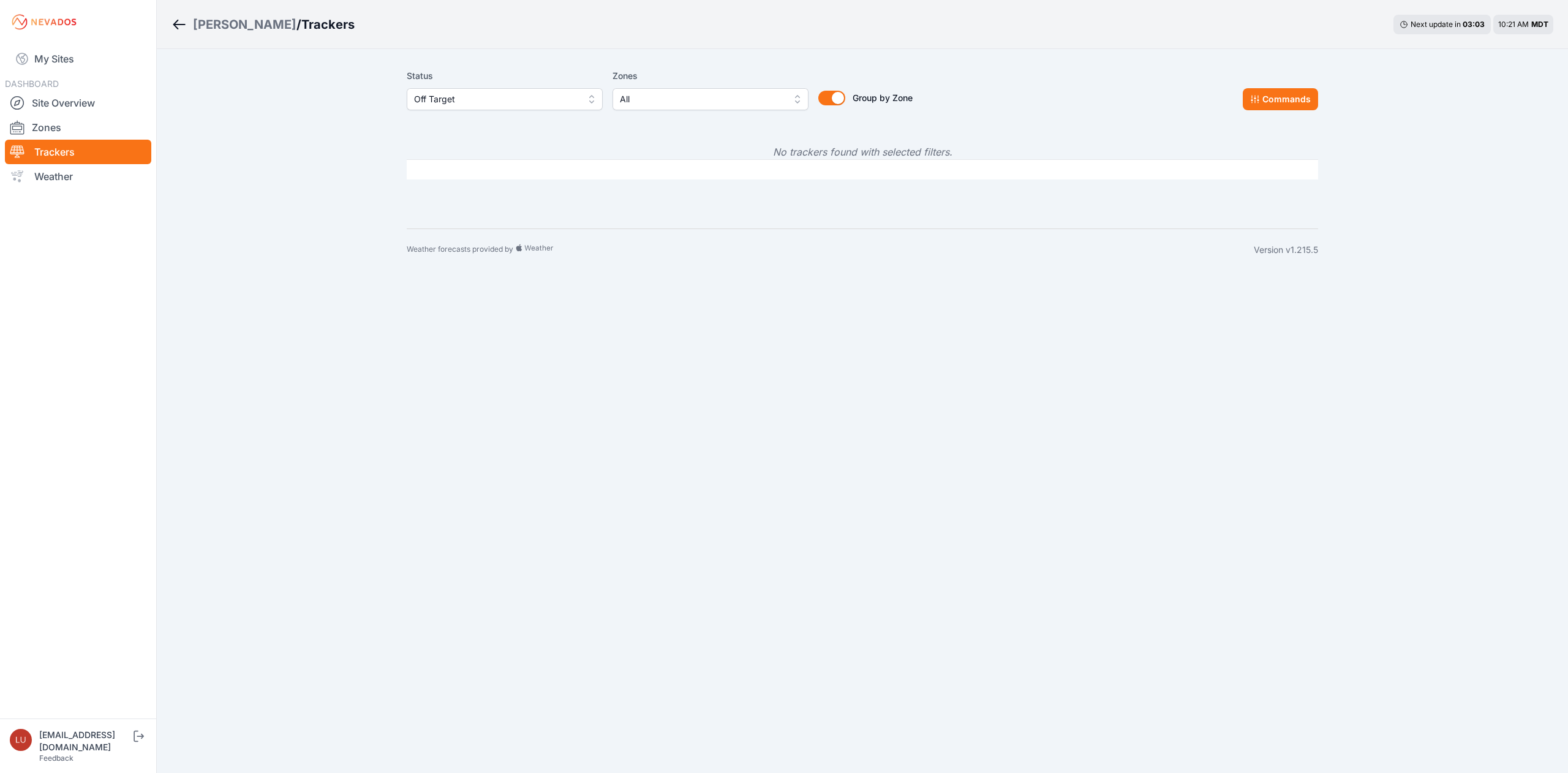
click at [241, 16] on div "[PERSON_NAME]" at bounding box center [244, 24] width 103 height 17
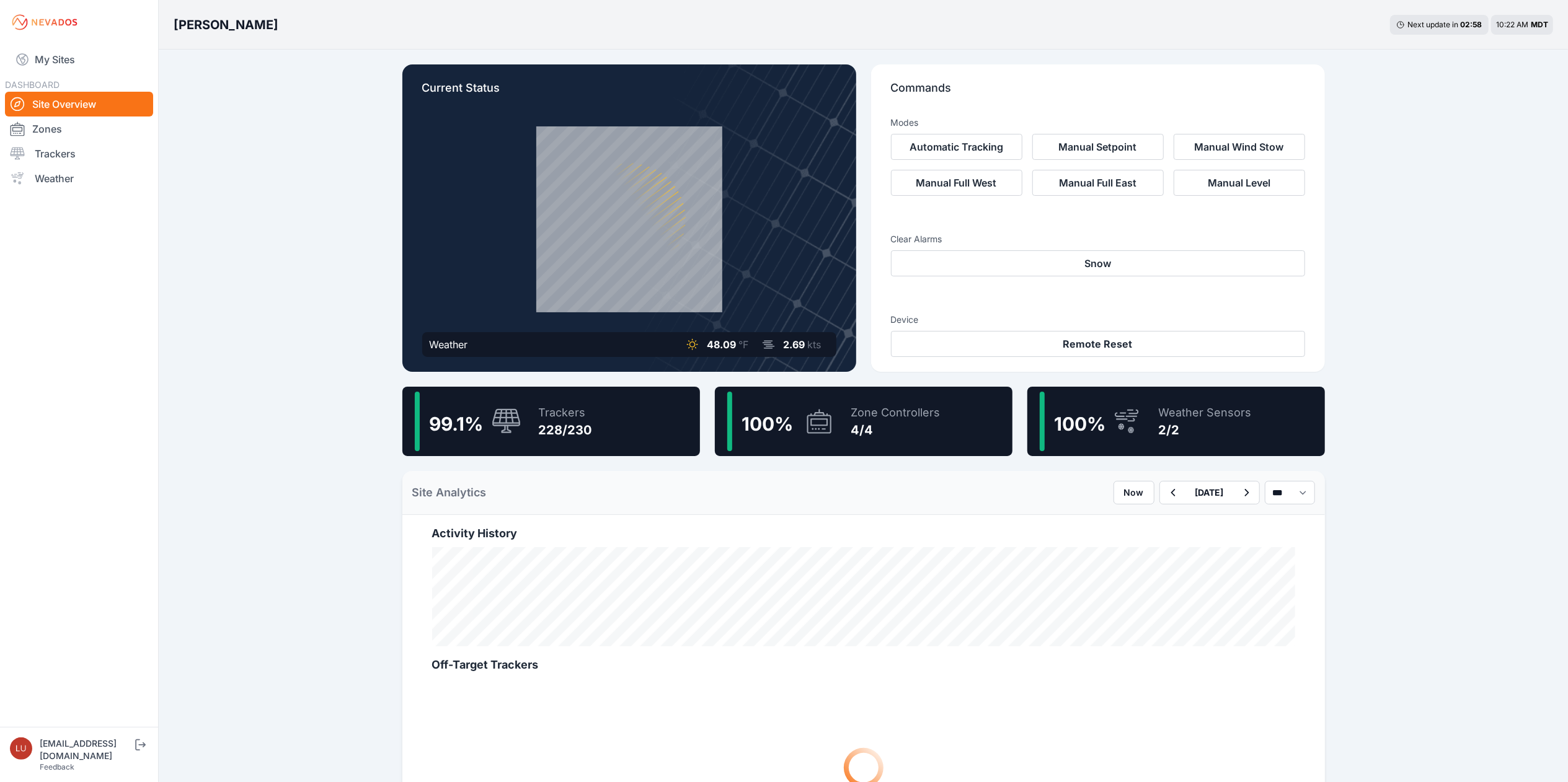
click at [577, 438] on div "228/230" at bounding box center [565, 429] width 53 height 17
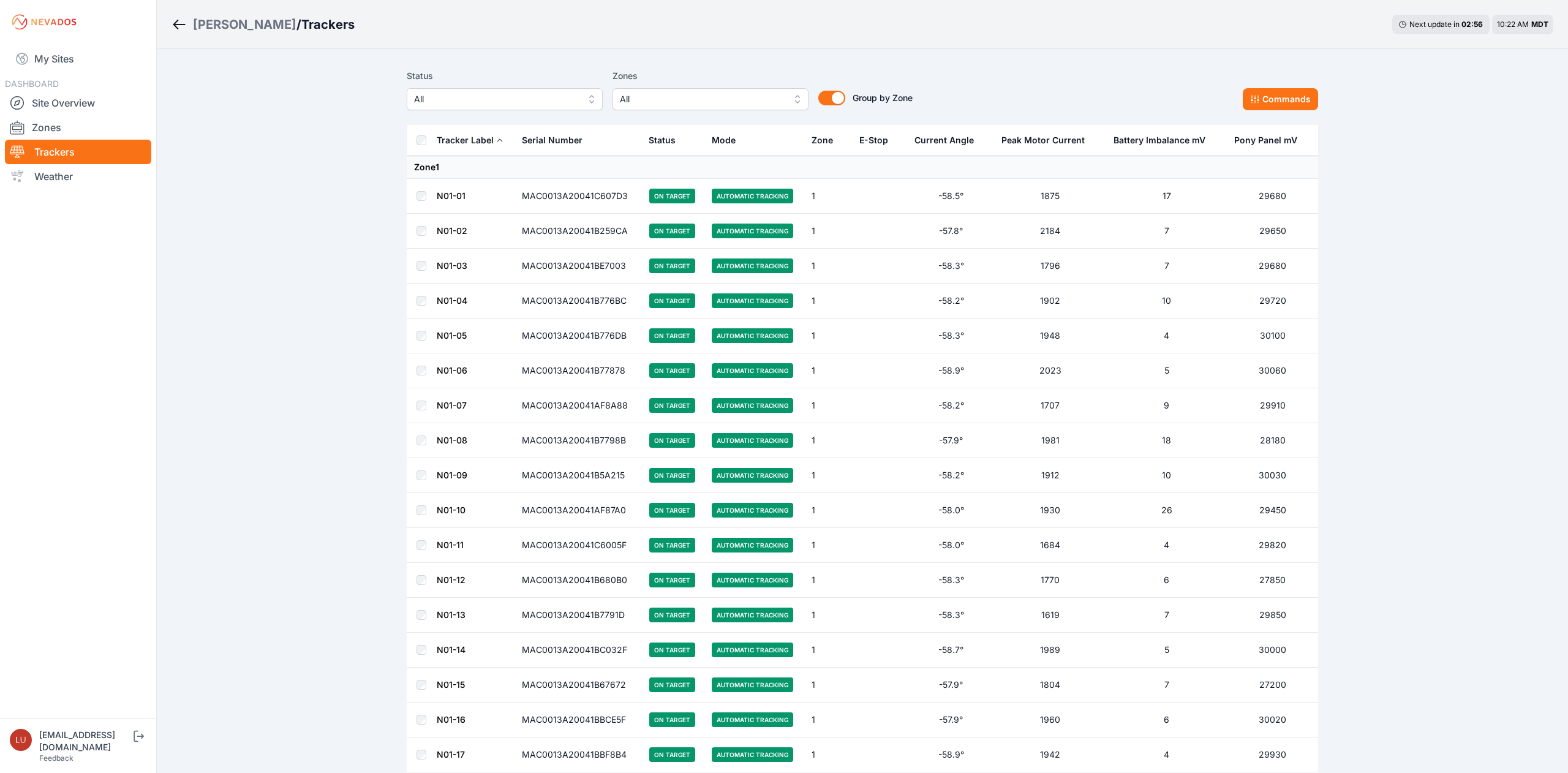
click at [508, 100] on span "All" at bounding box center [496, 99] width 164 height 15
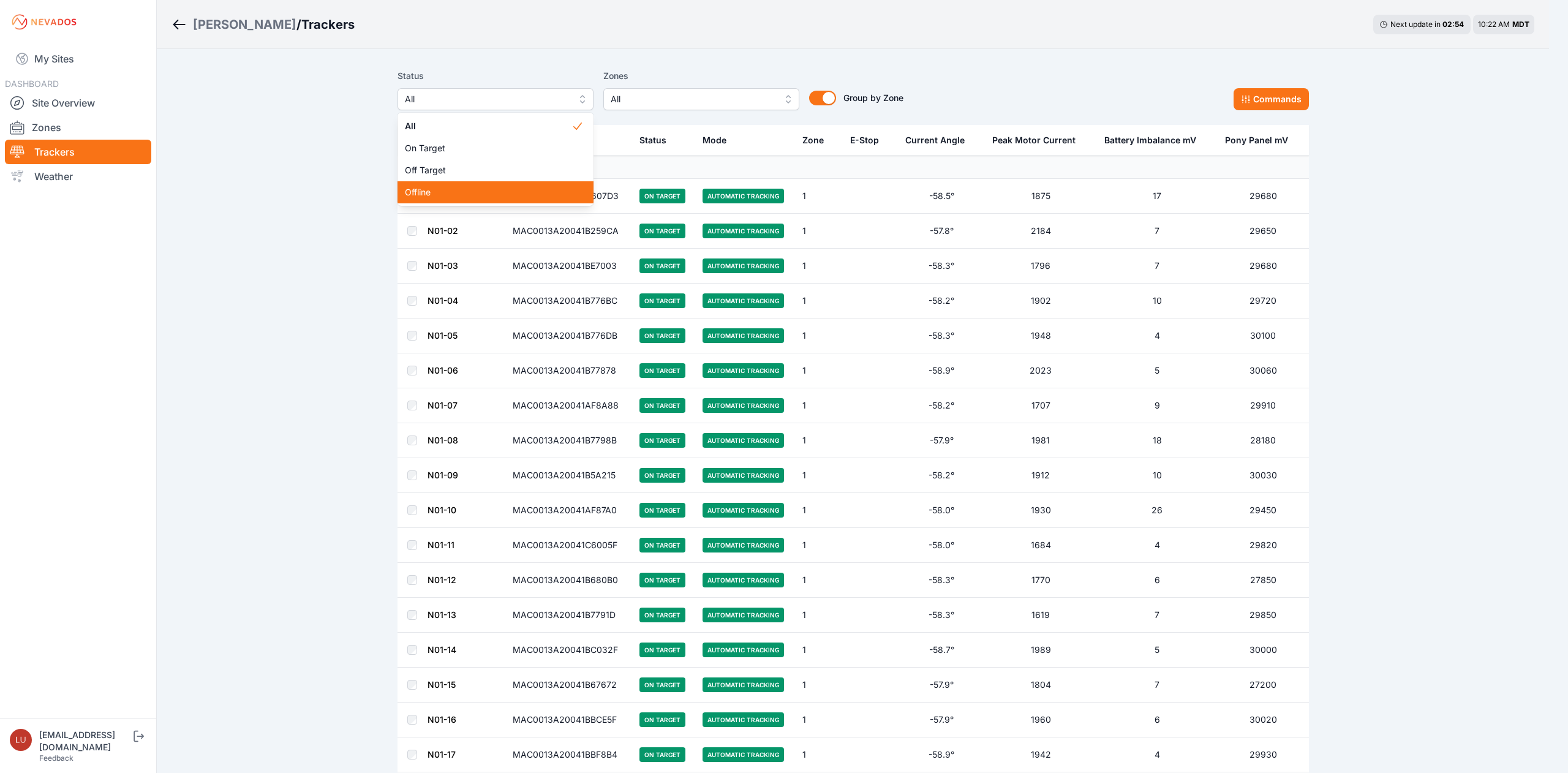
click at [516, 191] on span "Offline" at bounding box center [488, 192] width 167 height 13
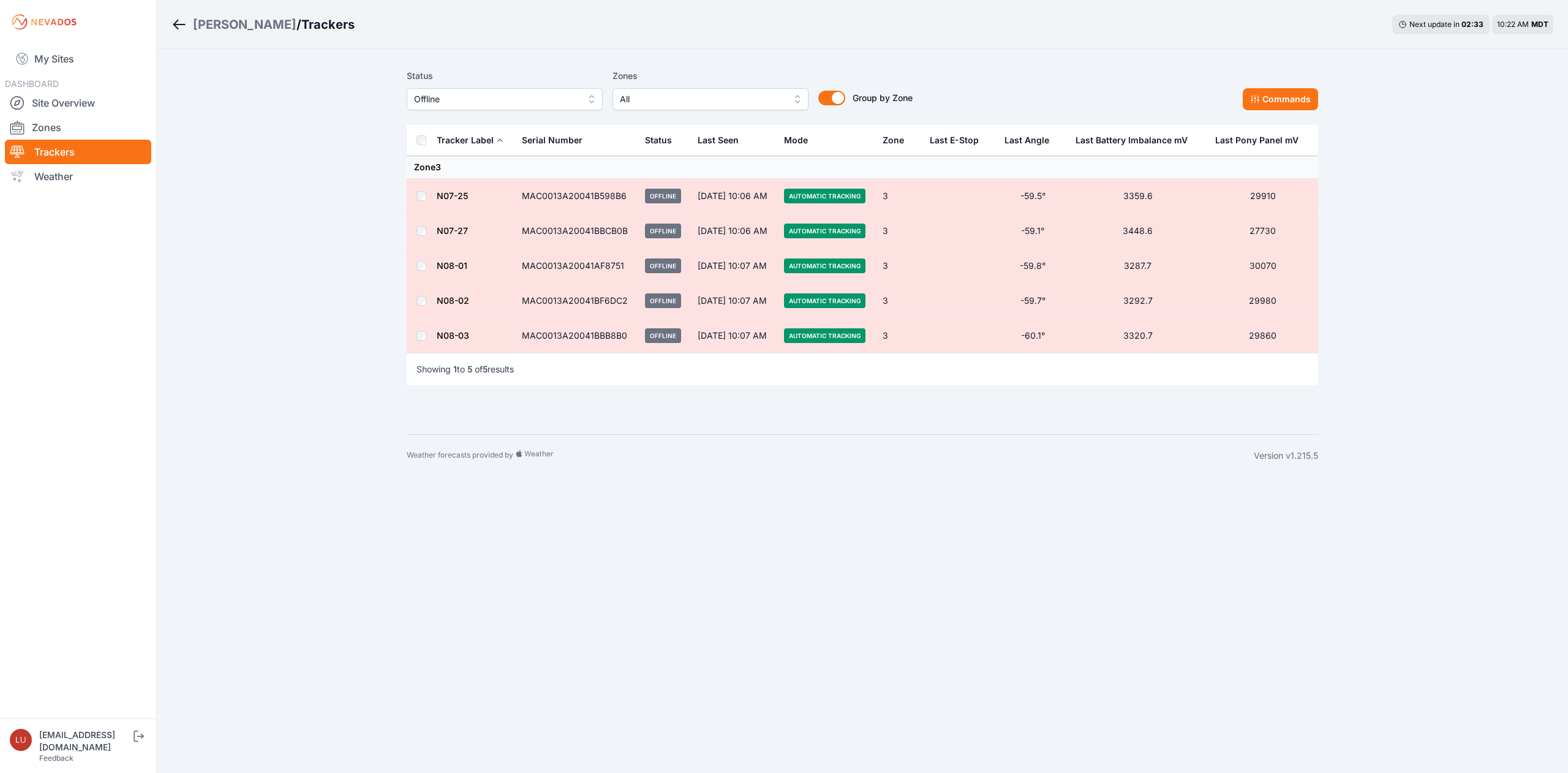
click at [451, 196] on link "N07-25" at bounding box center [452, 196] width 31 height 10
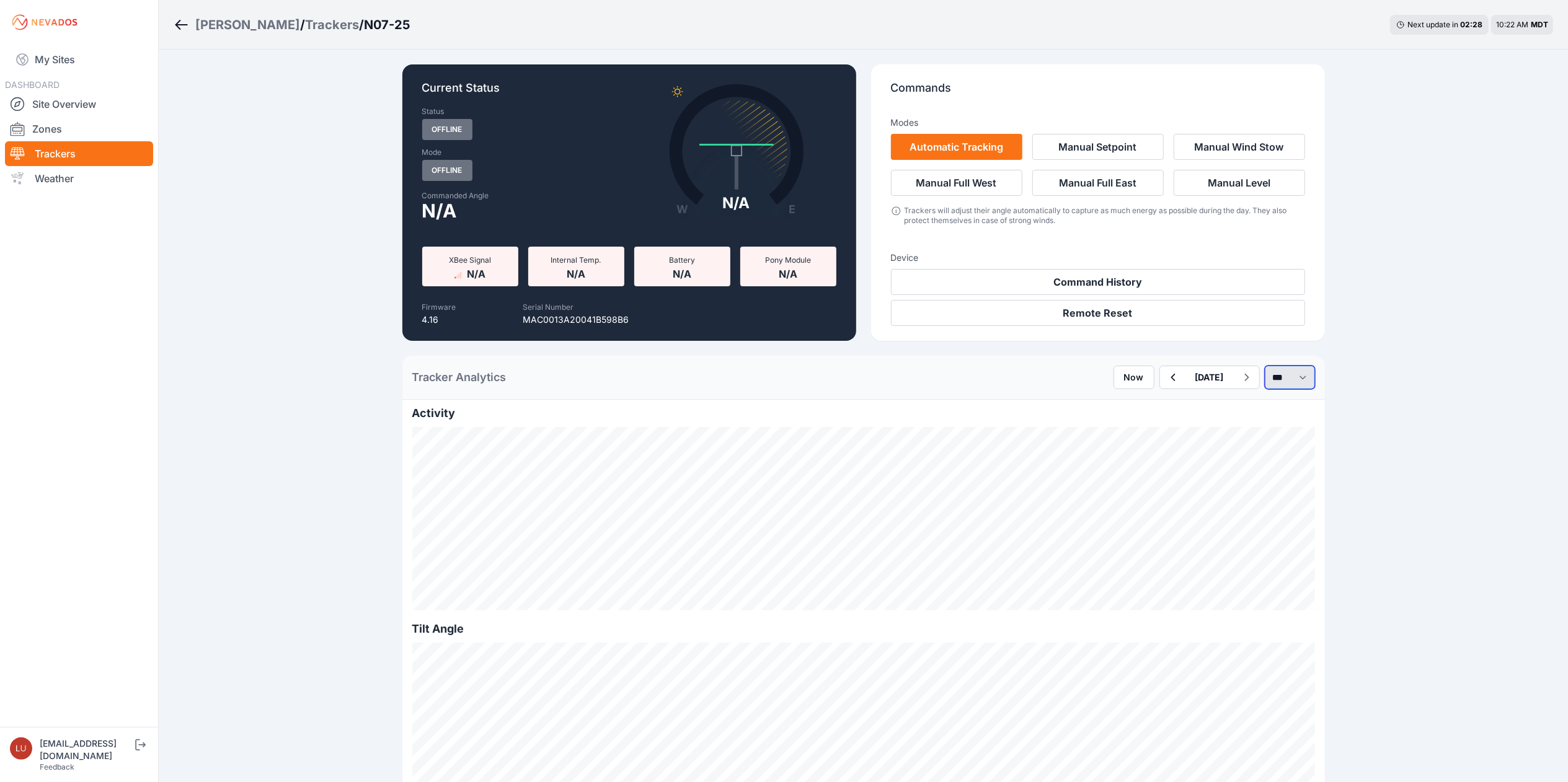
click at [1266, 379] on select "*** **** *****" at bounding box center [1289, 378] width 50 height 24
click at [1265, 366] on select "*** **** *****" at bounding box center [1289, 378] width 50 height 24
select select "******"
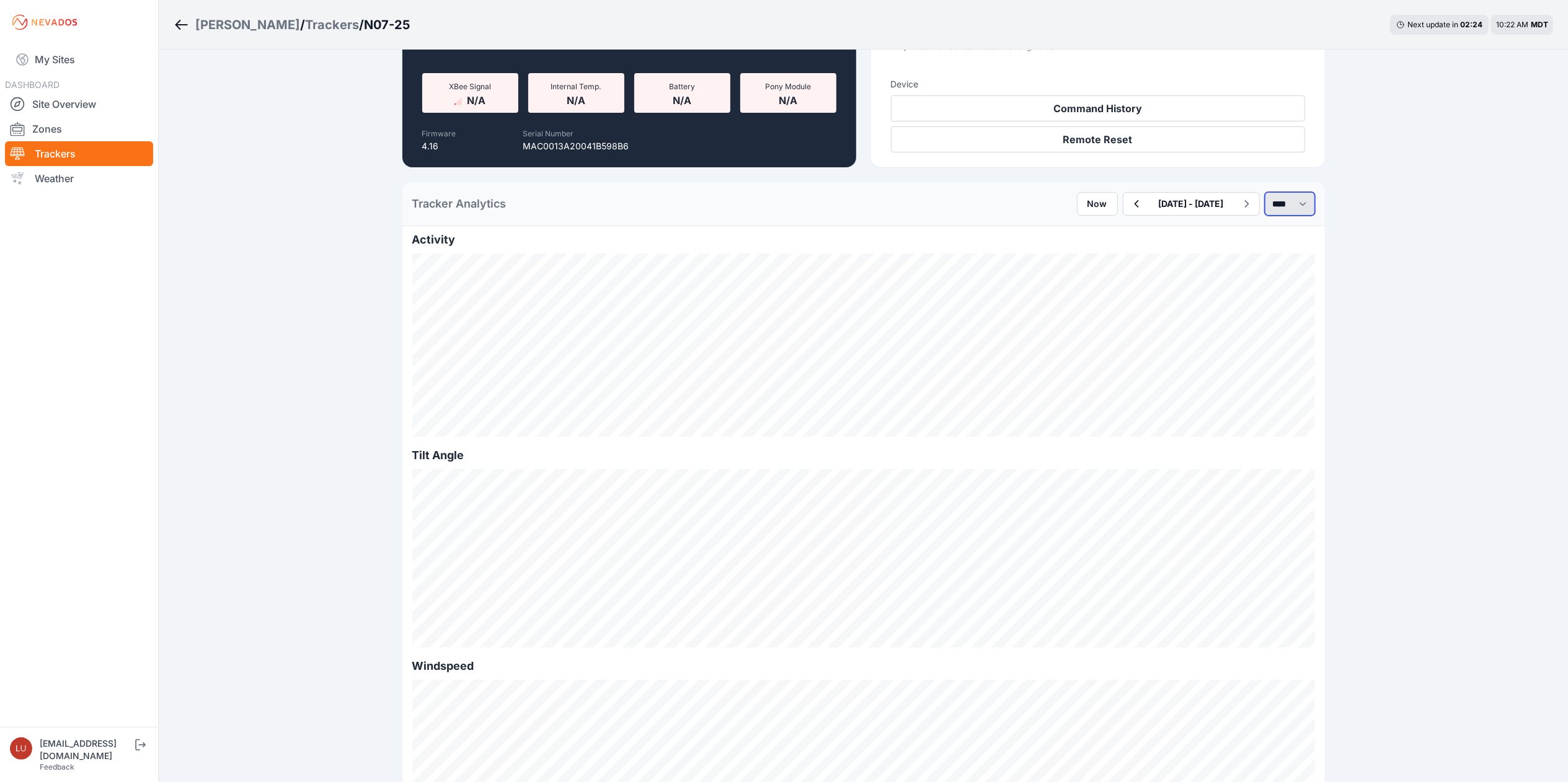
scroll to position [176, 0]
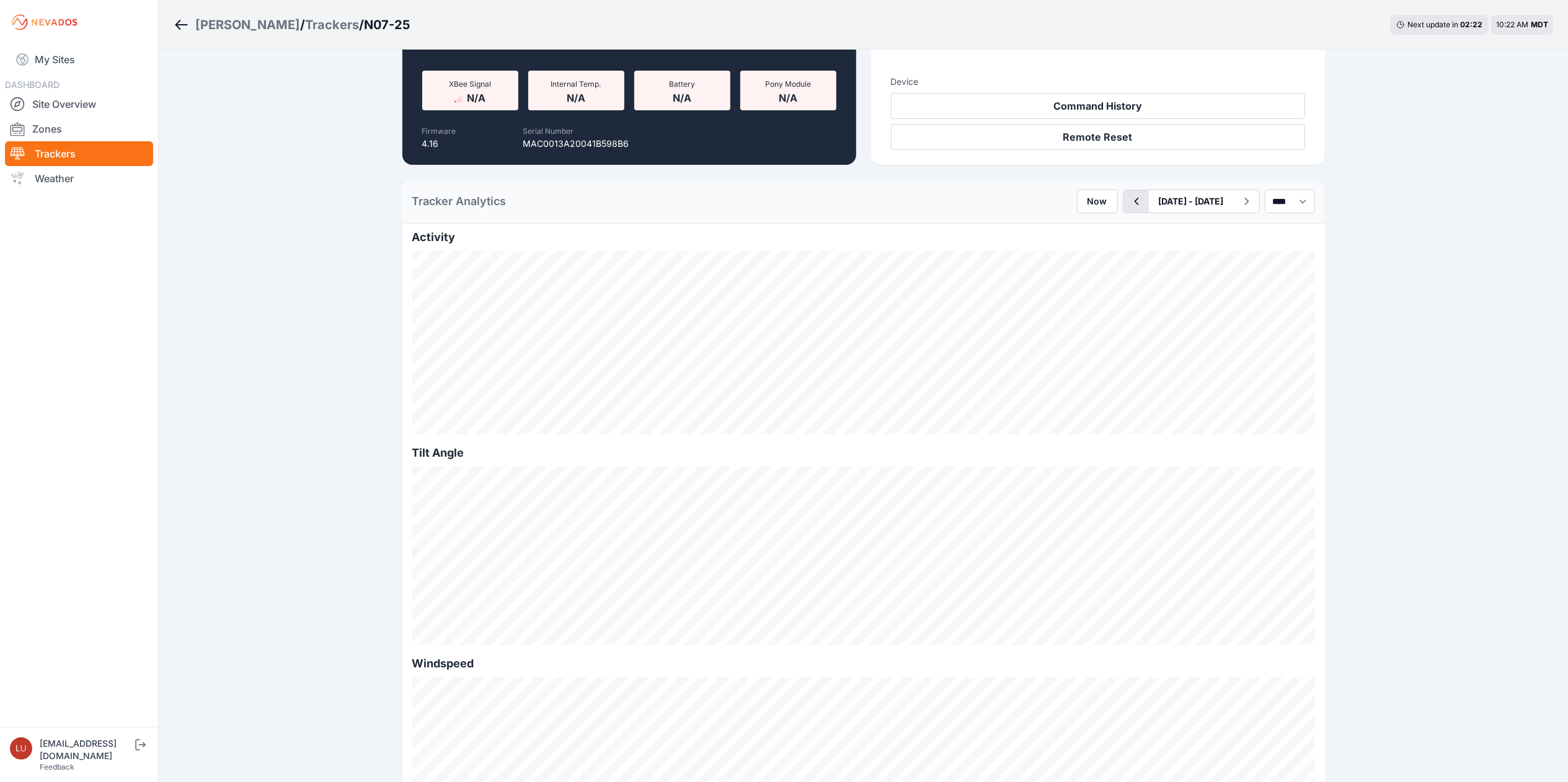
click at [1129, 203] on icon "button" at bounding box center [1136, 202] width 16 height 15
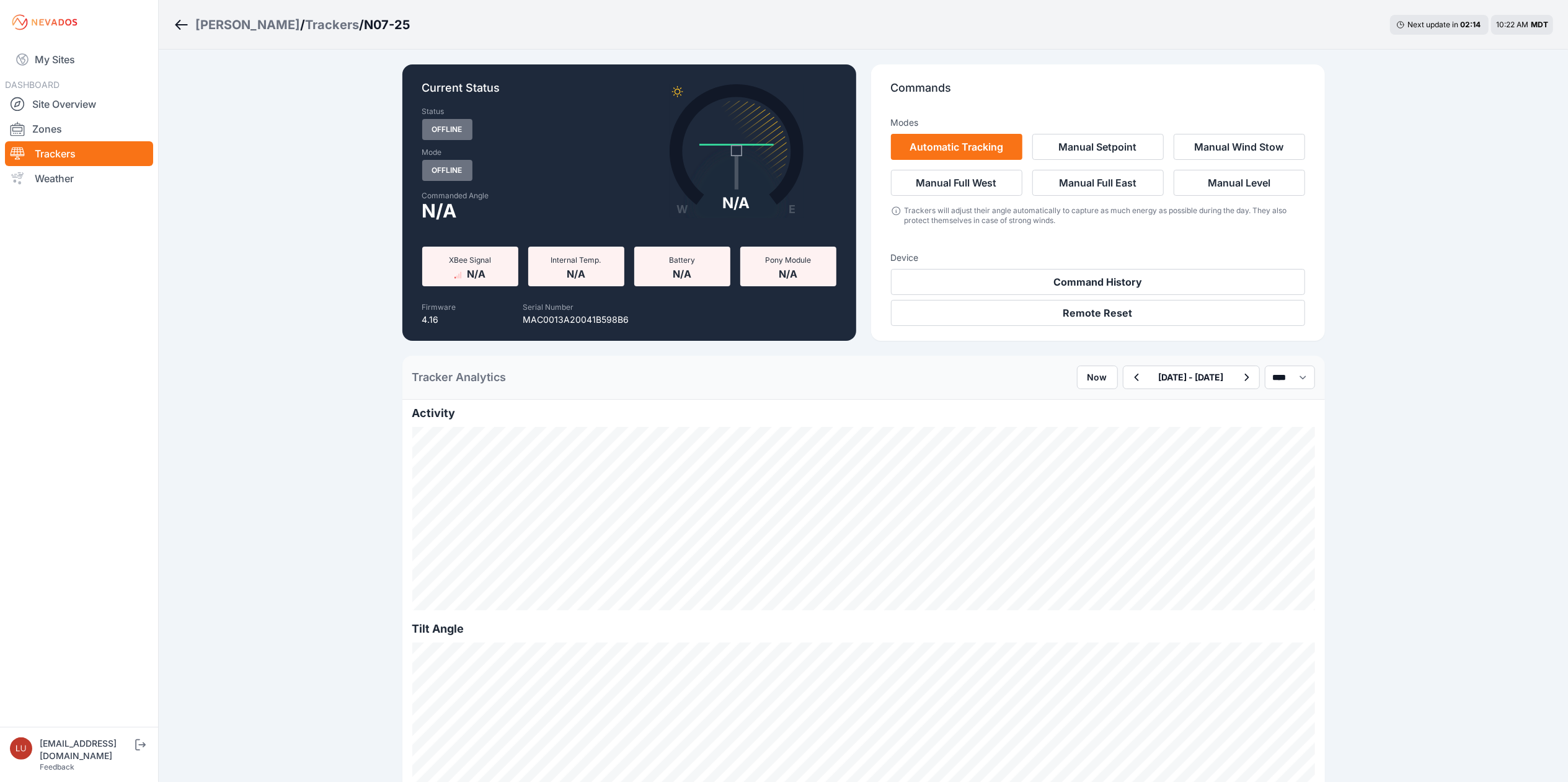
click at [239, 24] on div "Sigurd Solar" at bounding box center [247, 25] width 105 height 17
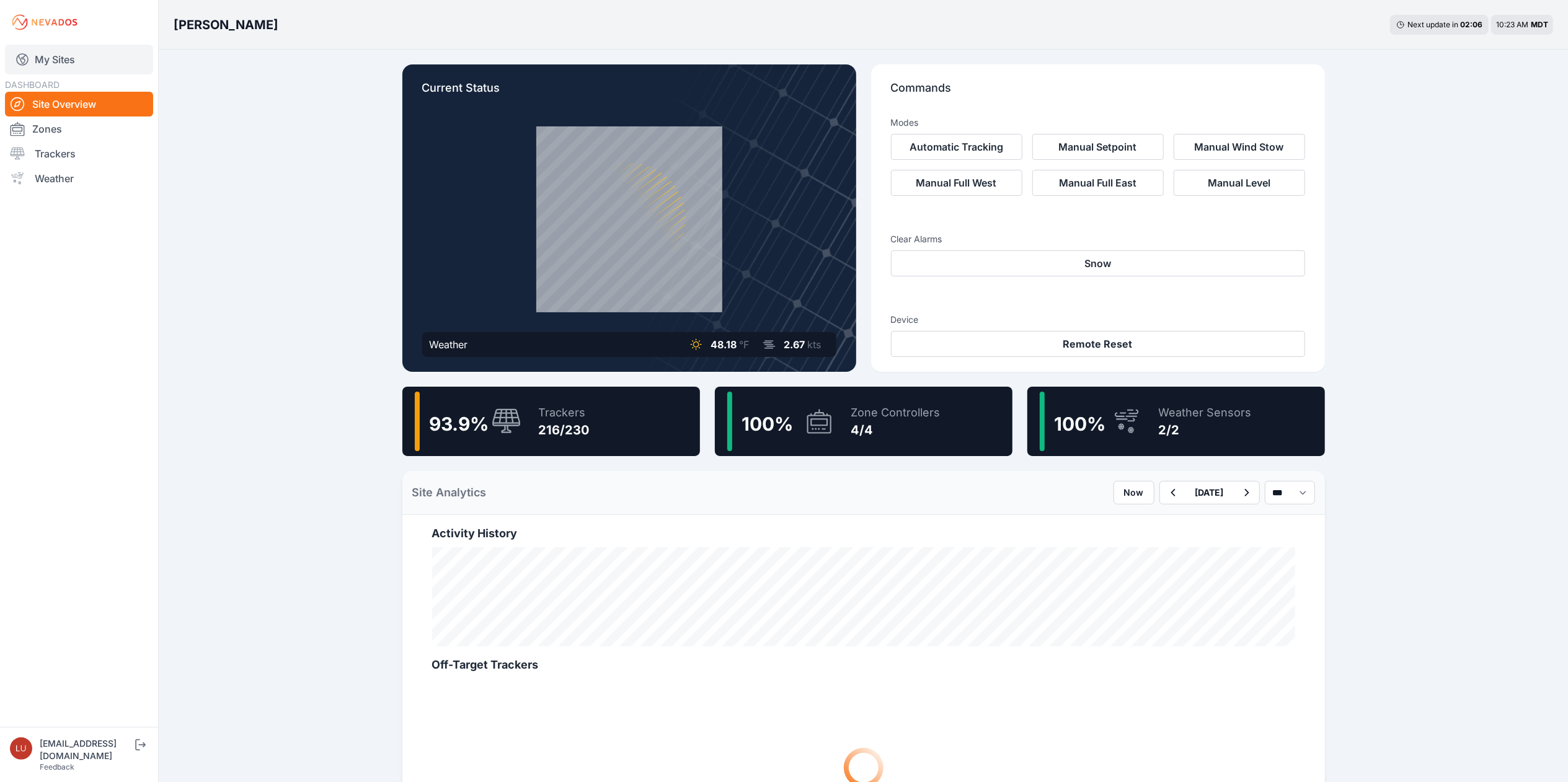
click at [102, 56] on link "My Sites" at bounding box center [79, 60] width 148 height 30
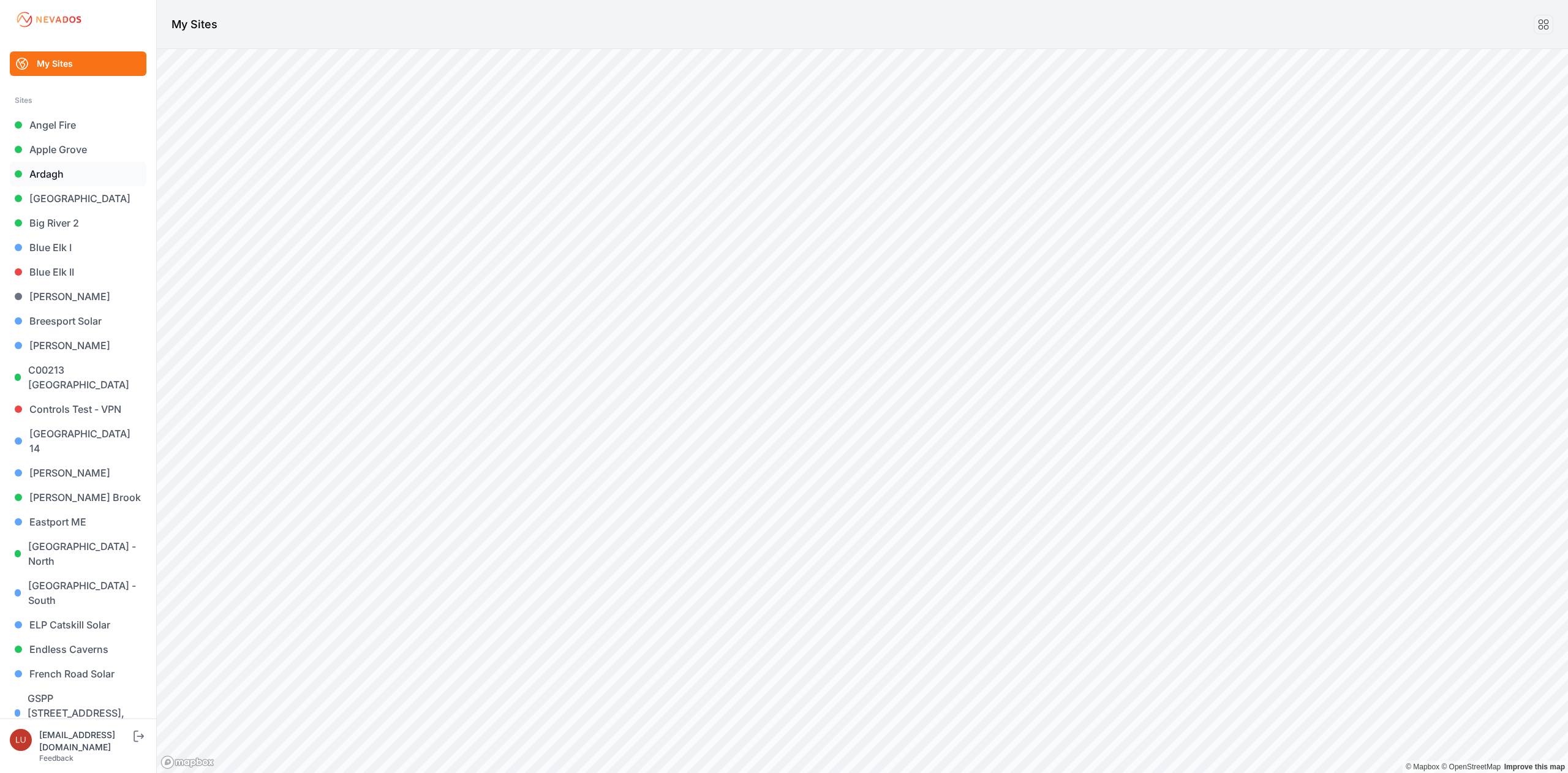
click at [55, 168] on link "Ardagh" at bounding box center [77, 174] width 137 height 24
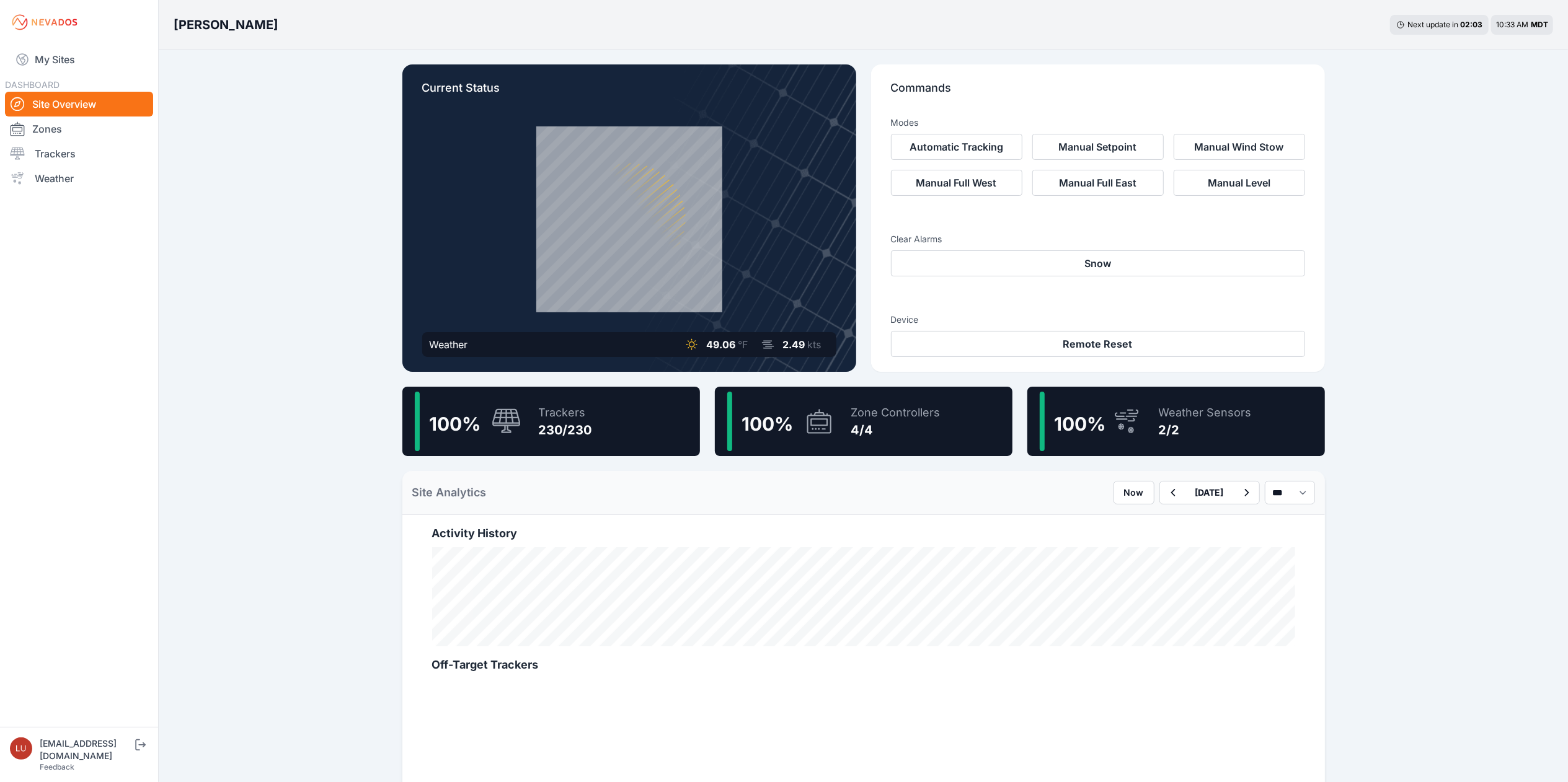
click at [1381, 163] on div "Sigurd Solar Next update in 02 : 03 10:33 AM MDT Current Status Weather 49.06 °…" at bounding box center [784, 686] width 1568 height 1371
click at [625, 410] on div "99.8 % Trackers 8134/8149" at bounding box center [551, 421] width 297 height 69
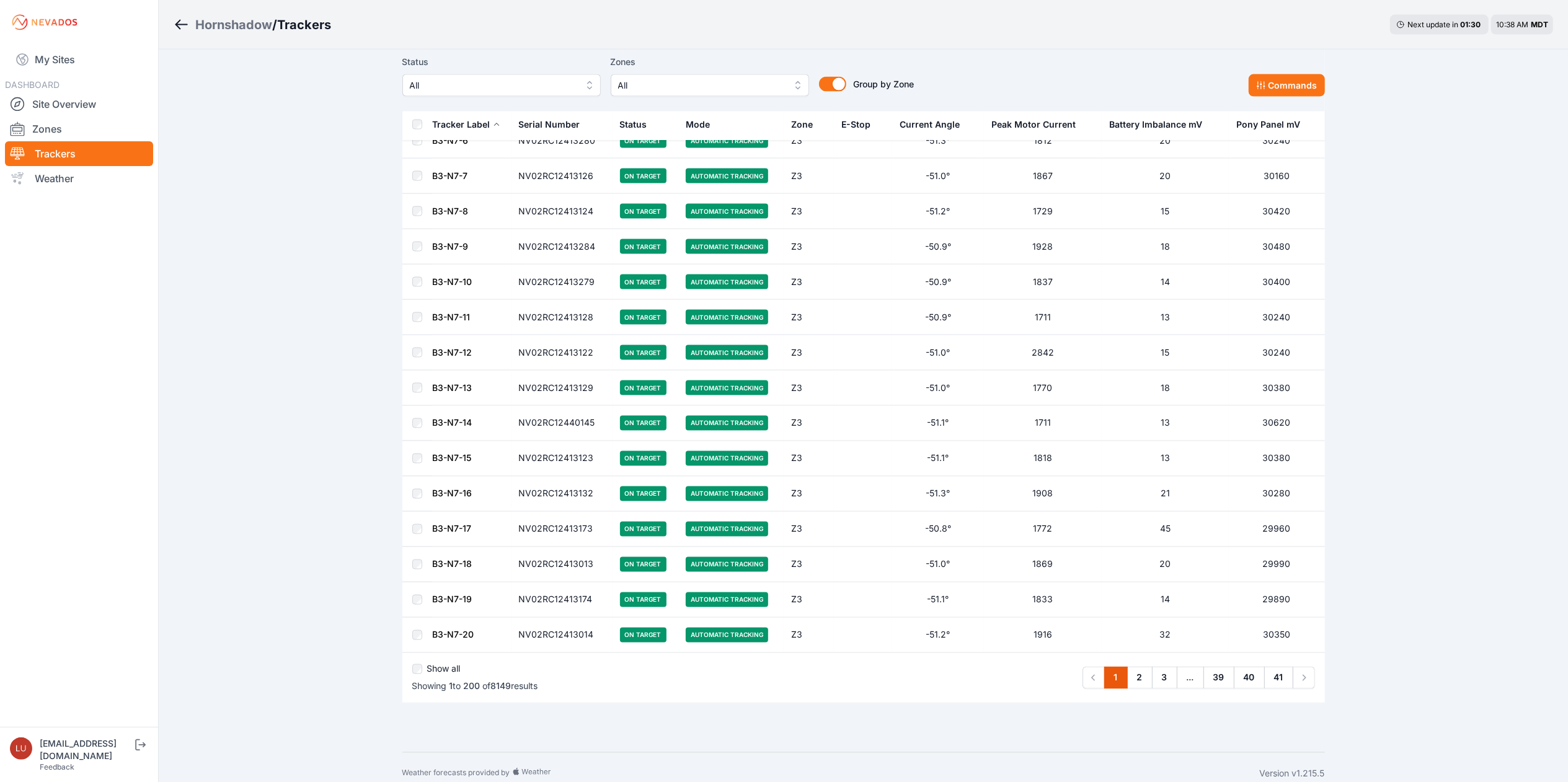
scroll to position [6696, 0]
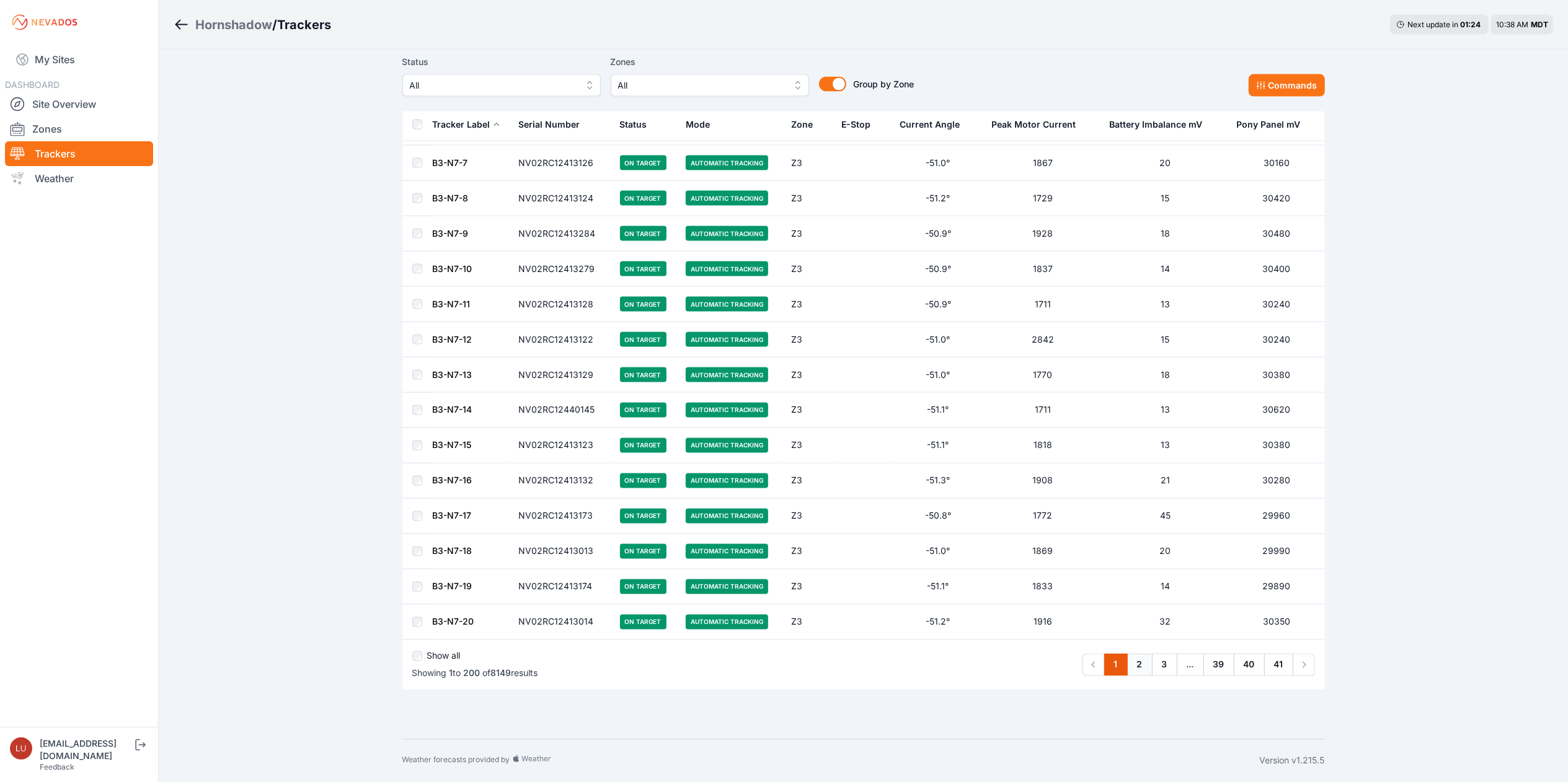
click at [1142, 668] on link "2" at bounding box center [1140, 665] width 25 height 22
